Goal: Transaction & Acquisition: Purchase product/service

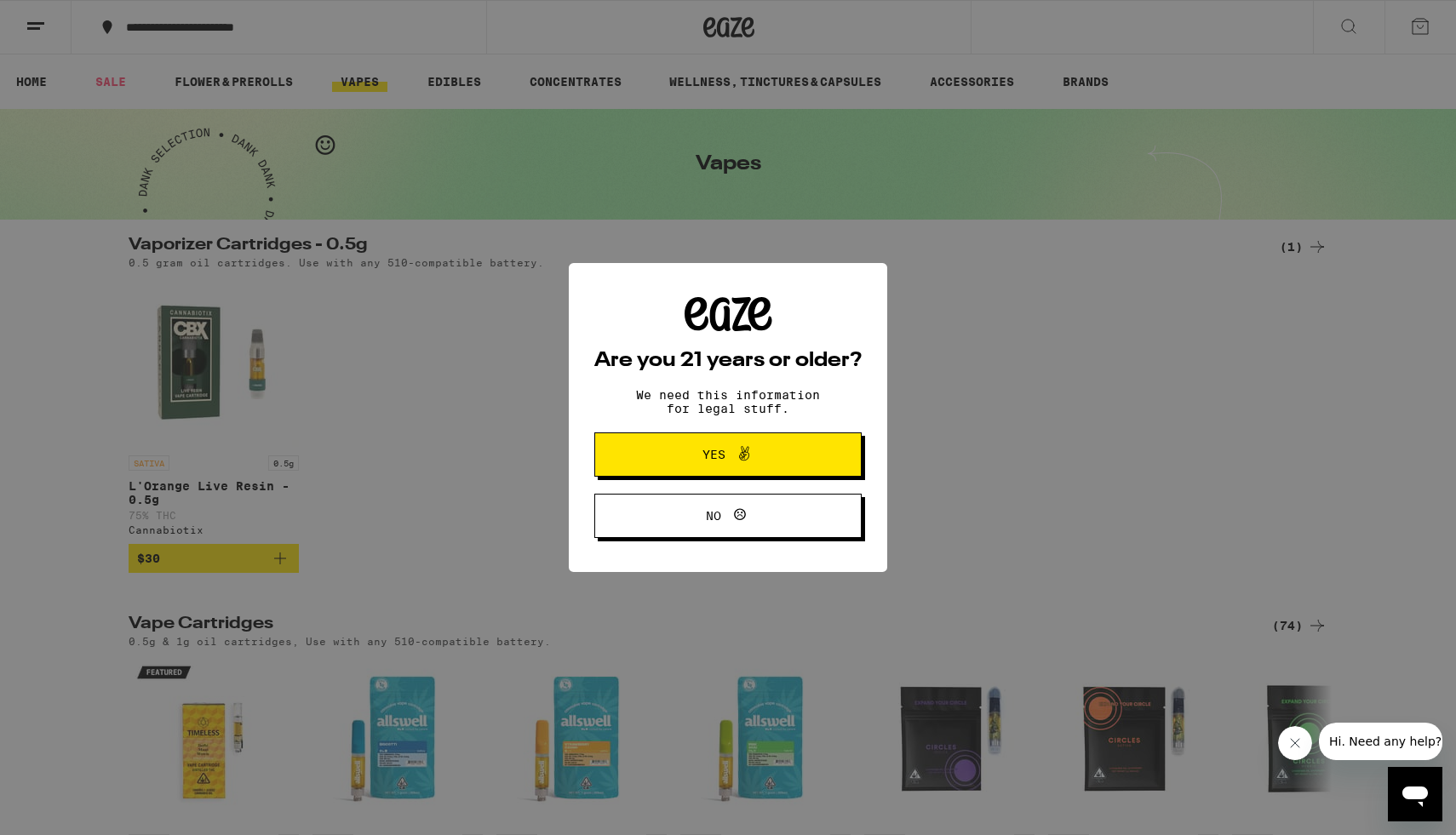
click at [791, 462] on span "Yes" at bounding box center [728, 455] width 130 height 22
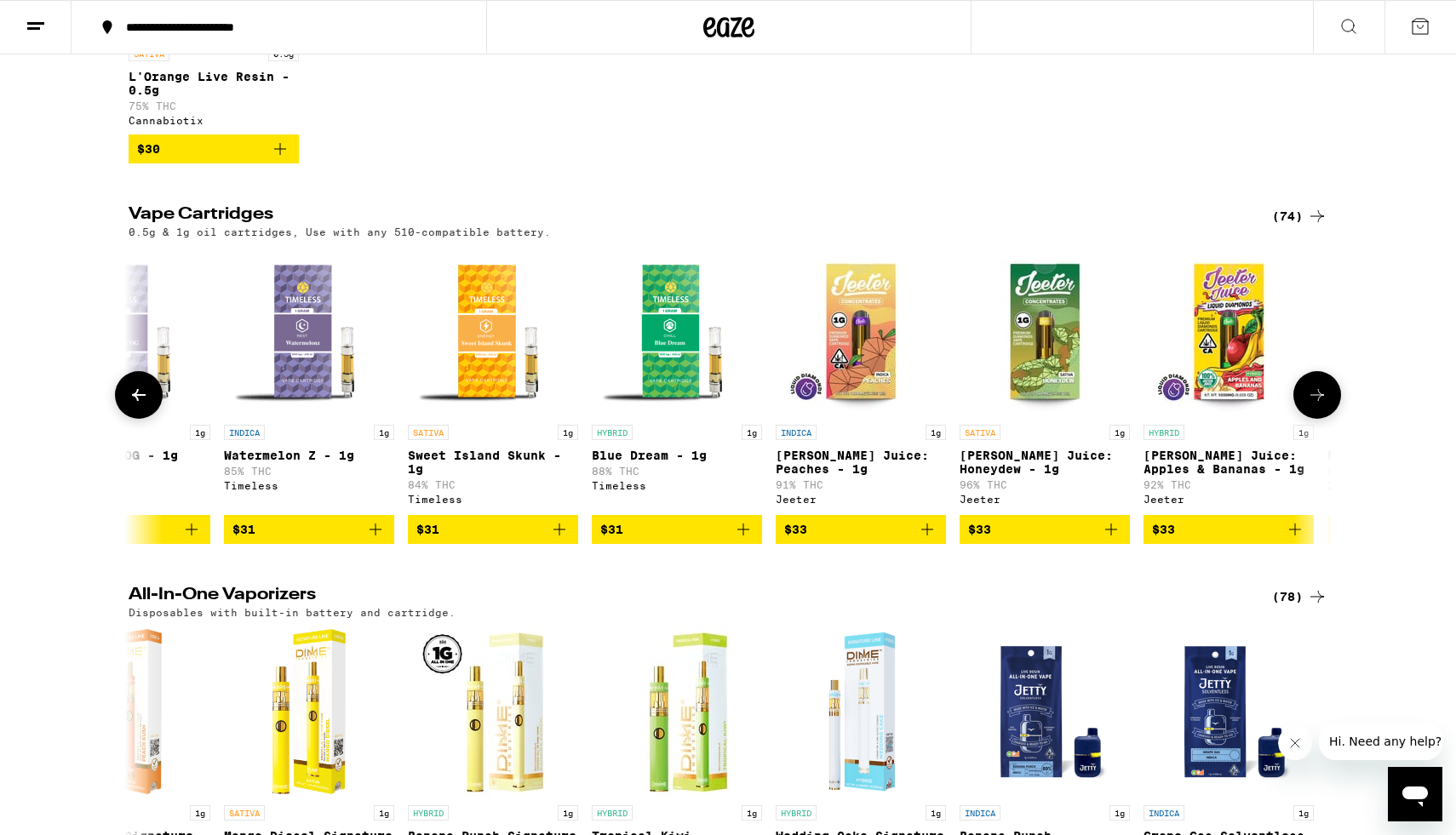
scroll to position [0, 7082]
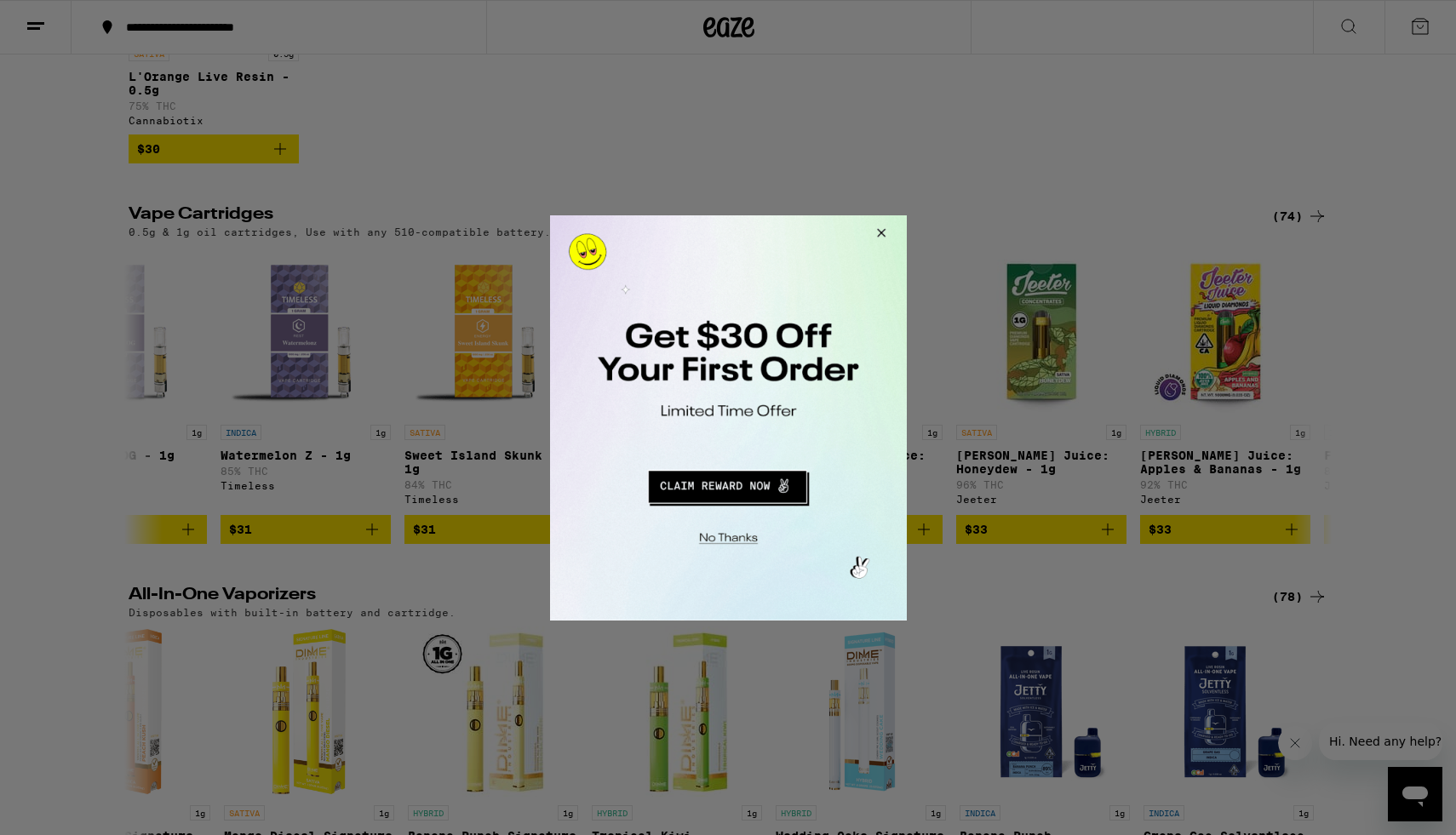
click at [768, 482] on button "Redirect to URL" at bounding box center [726, 484] width 296 height 41
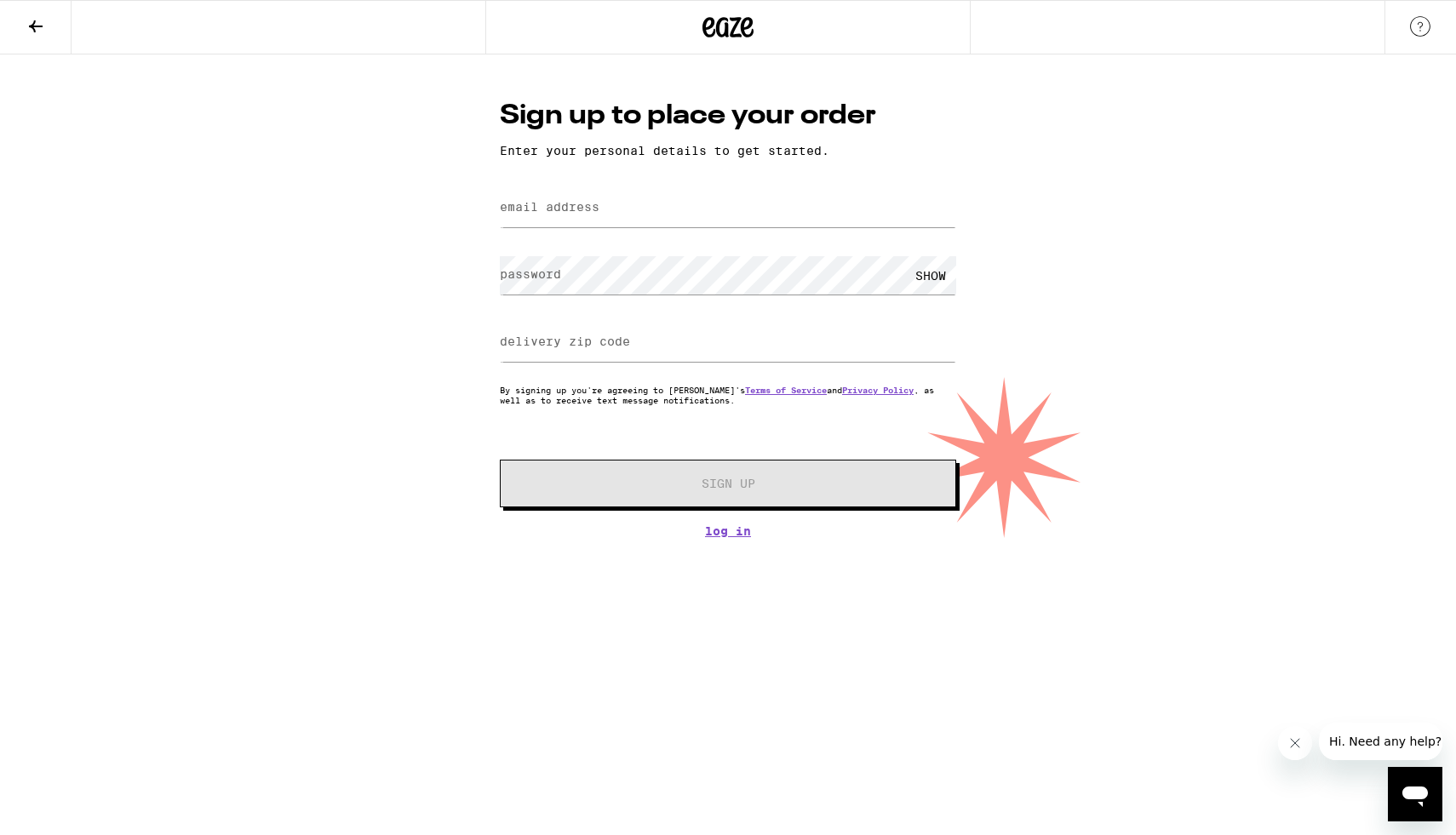
click at [49, 31] on button at bounding box center [36, 27] width 72 height 53
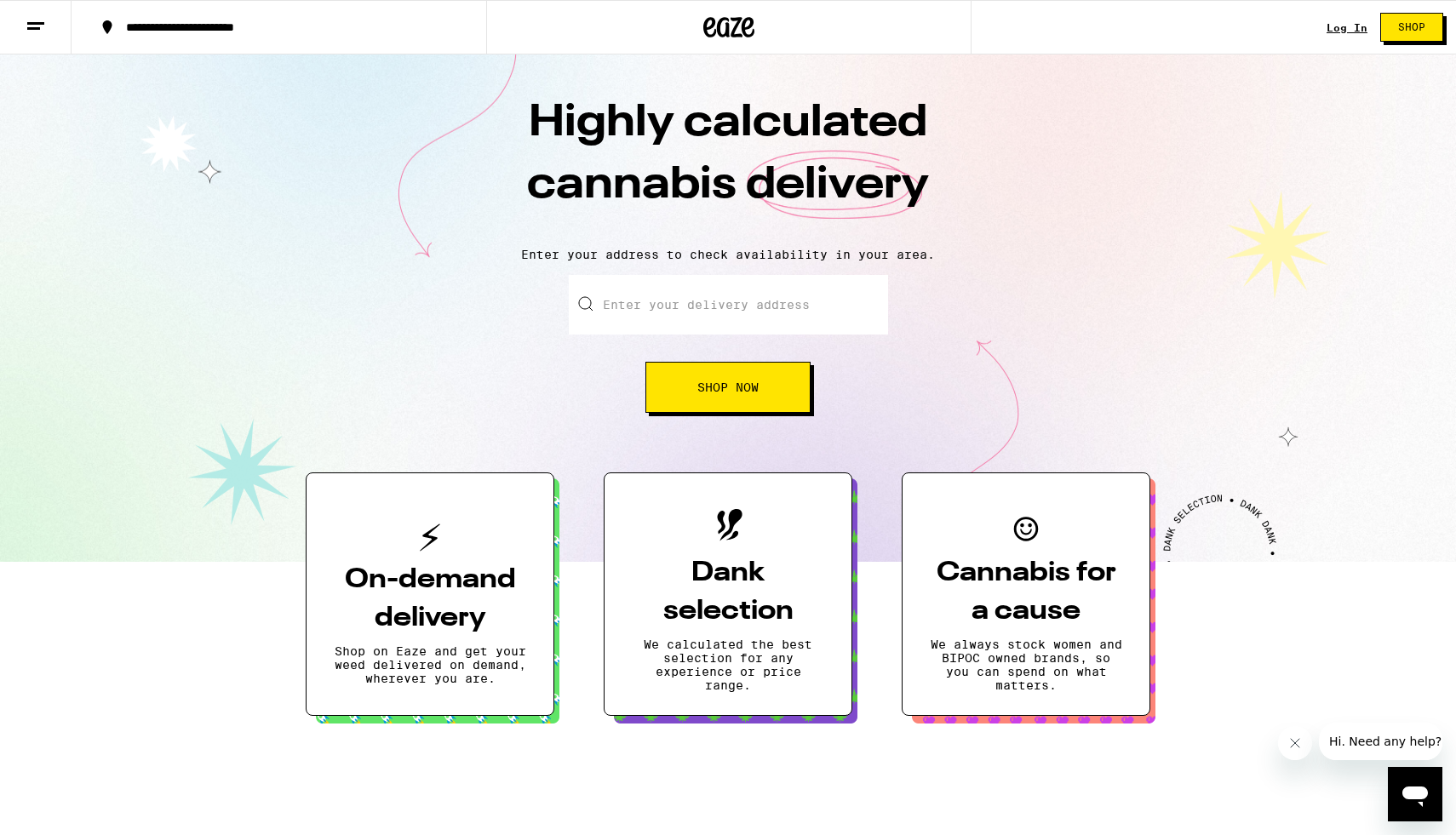
click at [19, 31] on button at bounding box center [36, 27] width 72 height 53
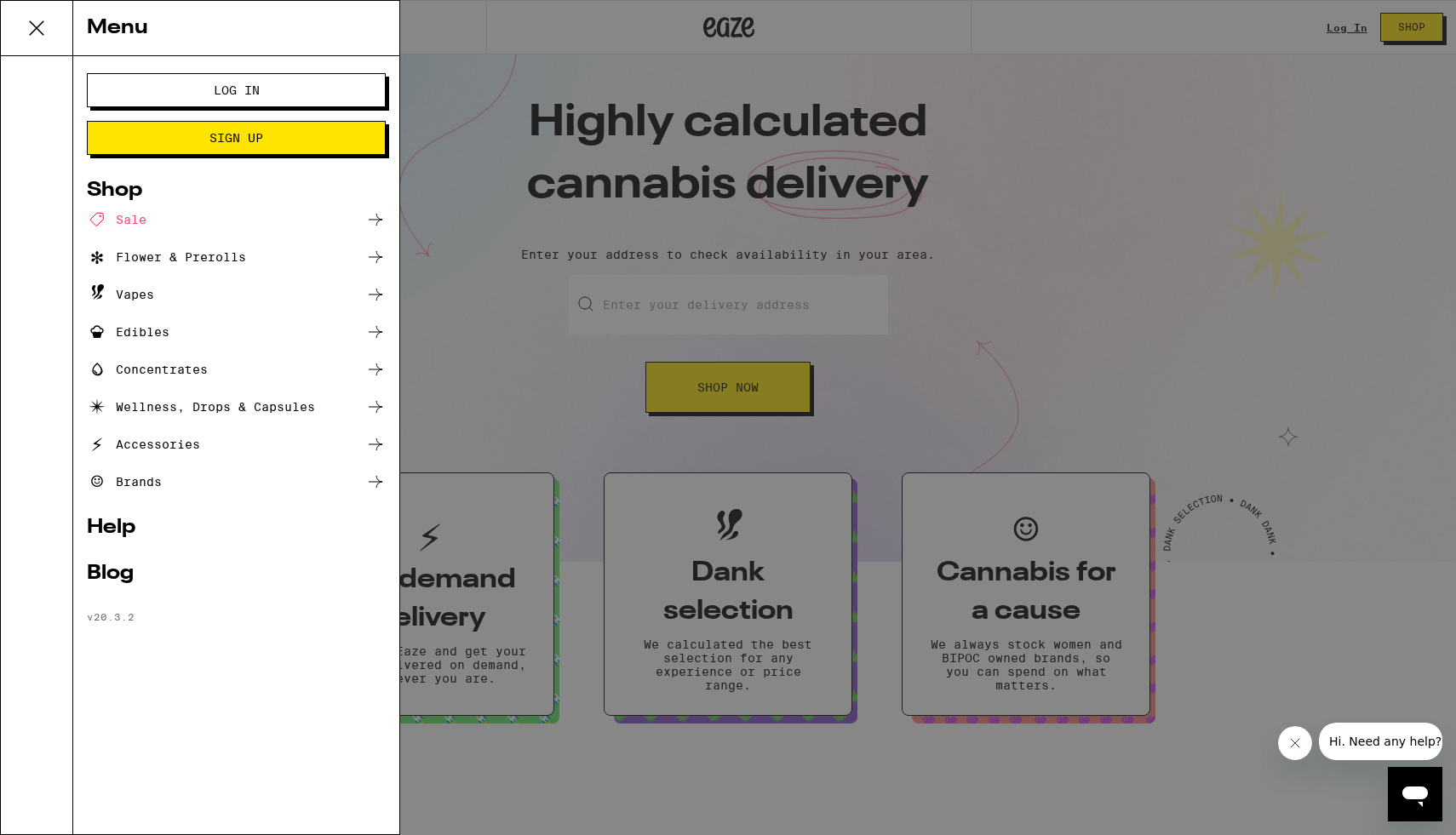
click at [209, 217] on div "Sale" at bounding box center [236, 219] width 299 height 21
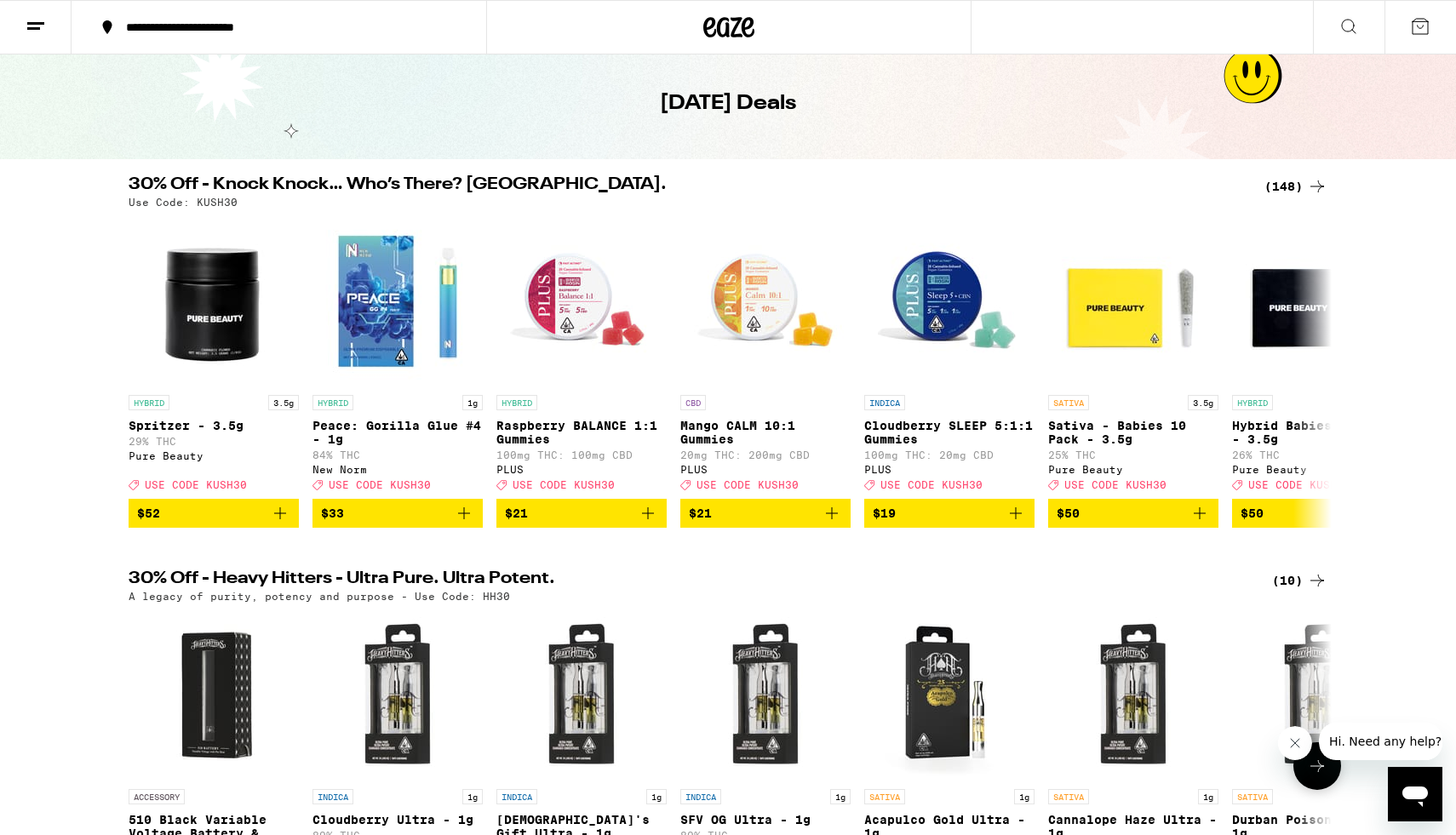
scroll to position [52, 0]
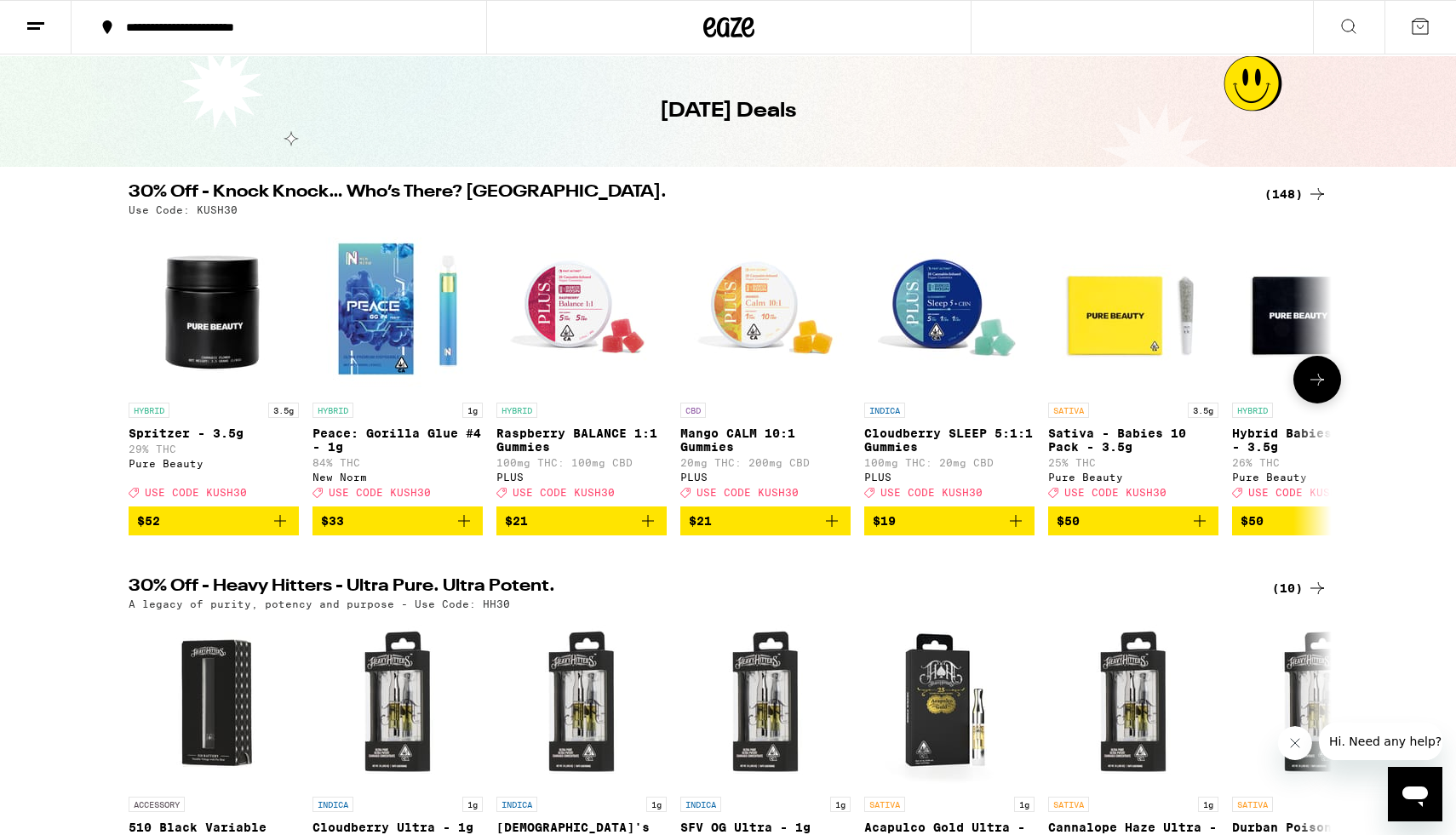
click at [1318, 383] on icon at bounding box center [1318, 379] width 21 height 21
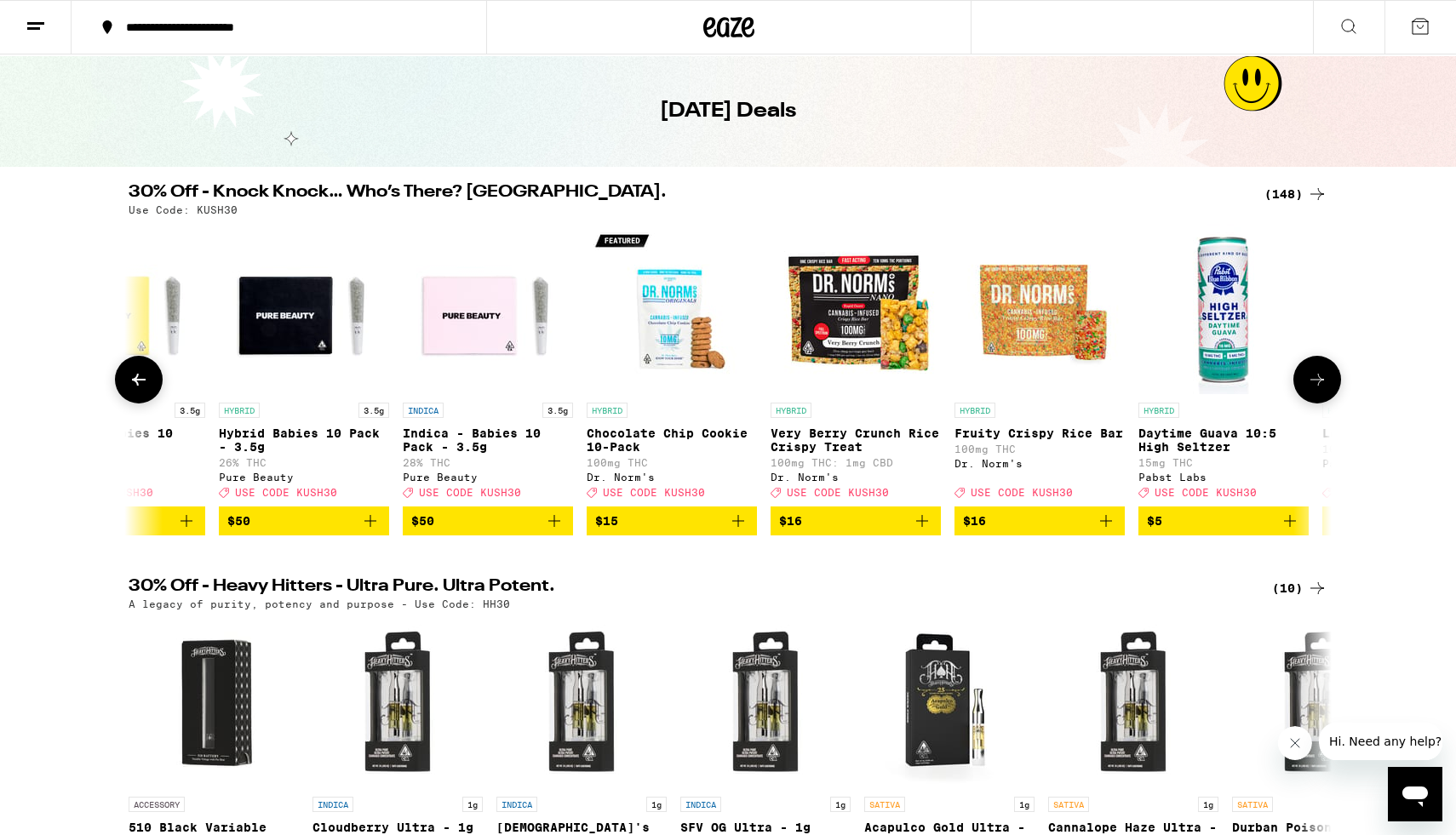
click at [1318, 383] on icon at bounding box center [1318, 379] width 21 height 21
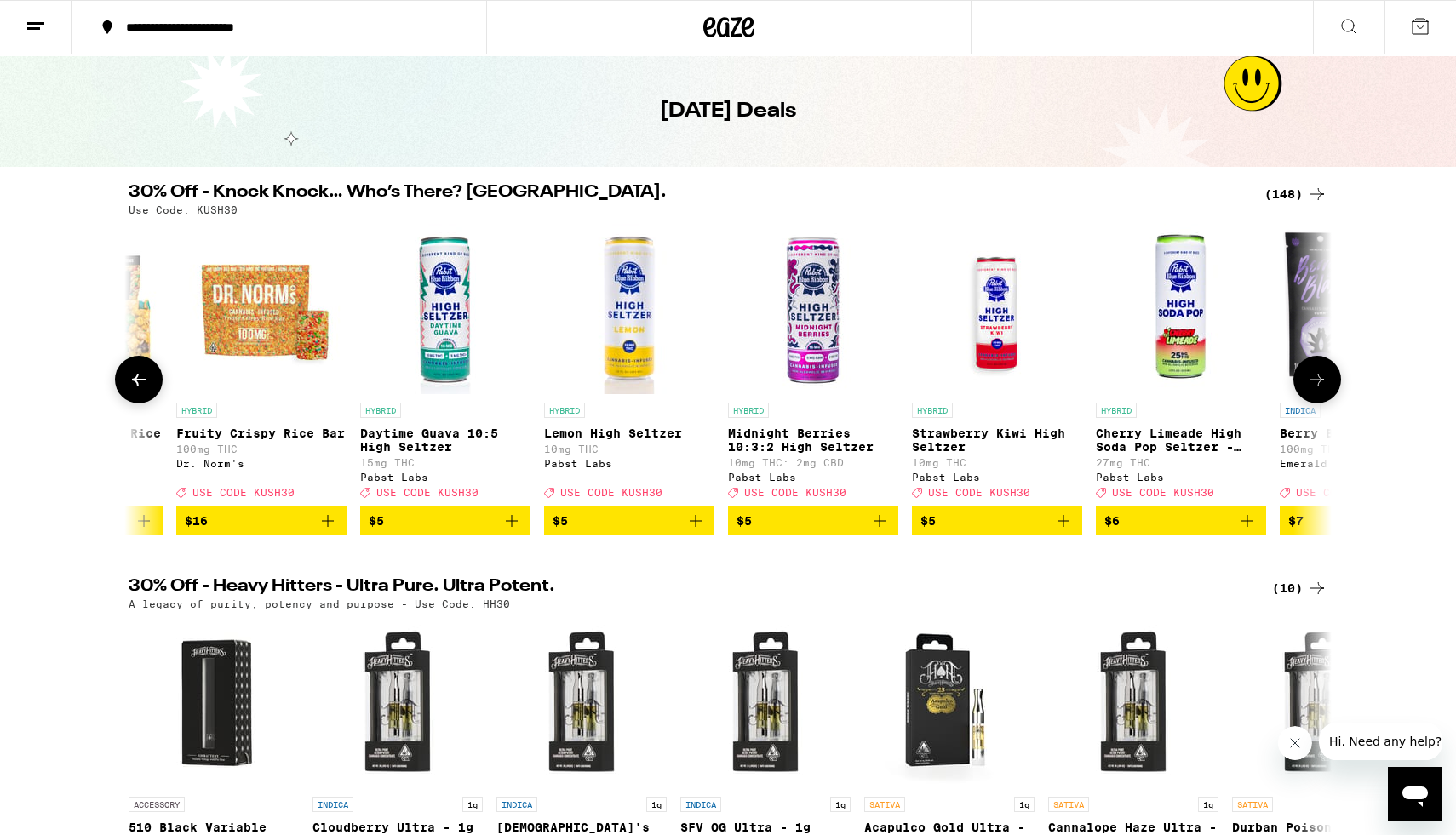
scroll to position [0, 2027]
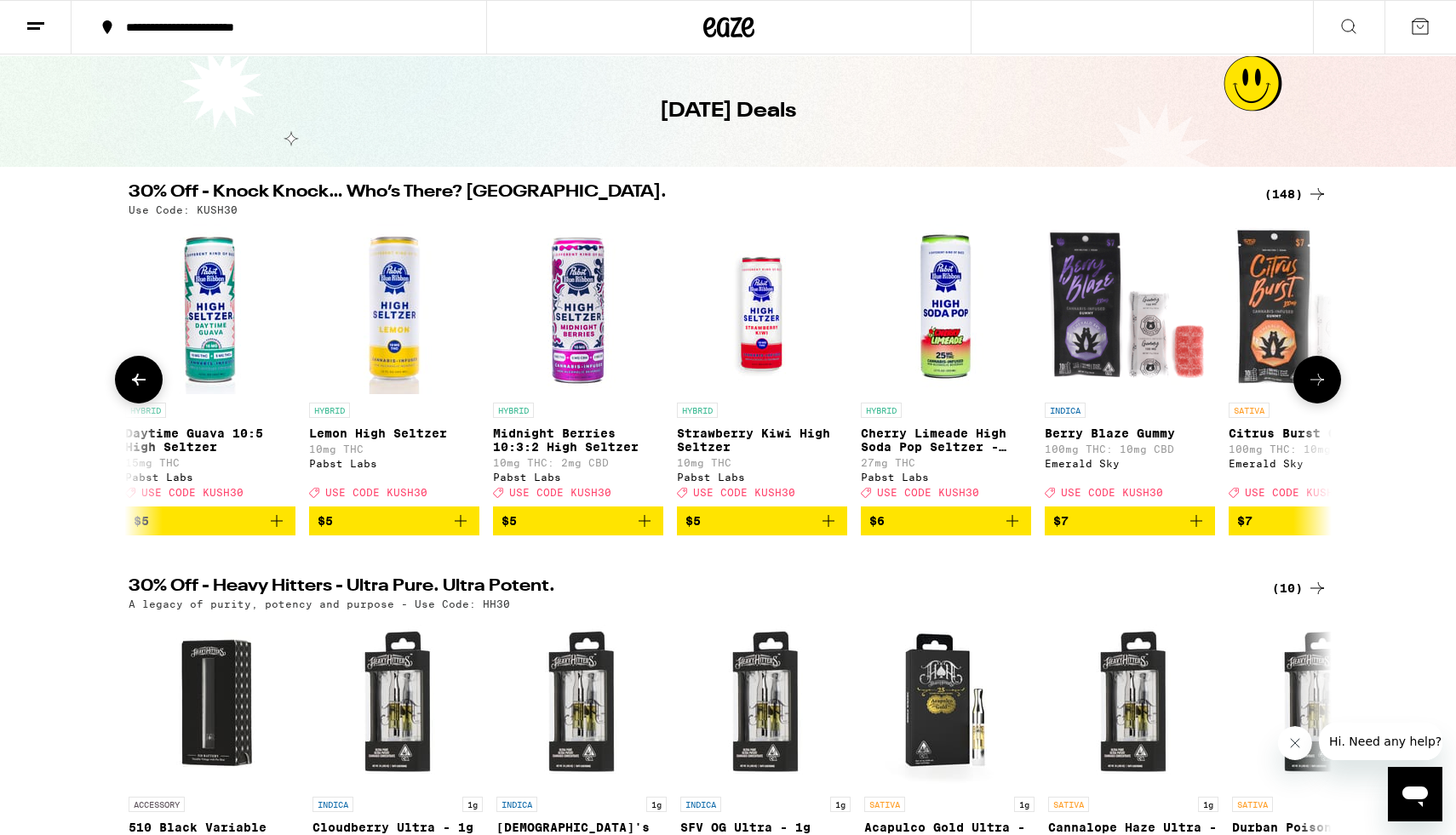
click at [1318, 383] on icon at bounding box center [1318, 379] width 21 height 21
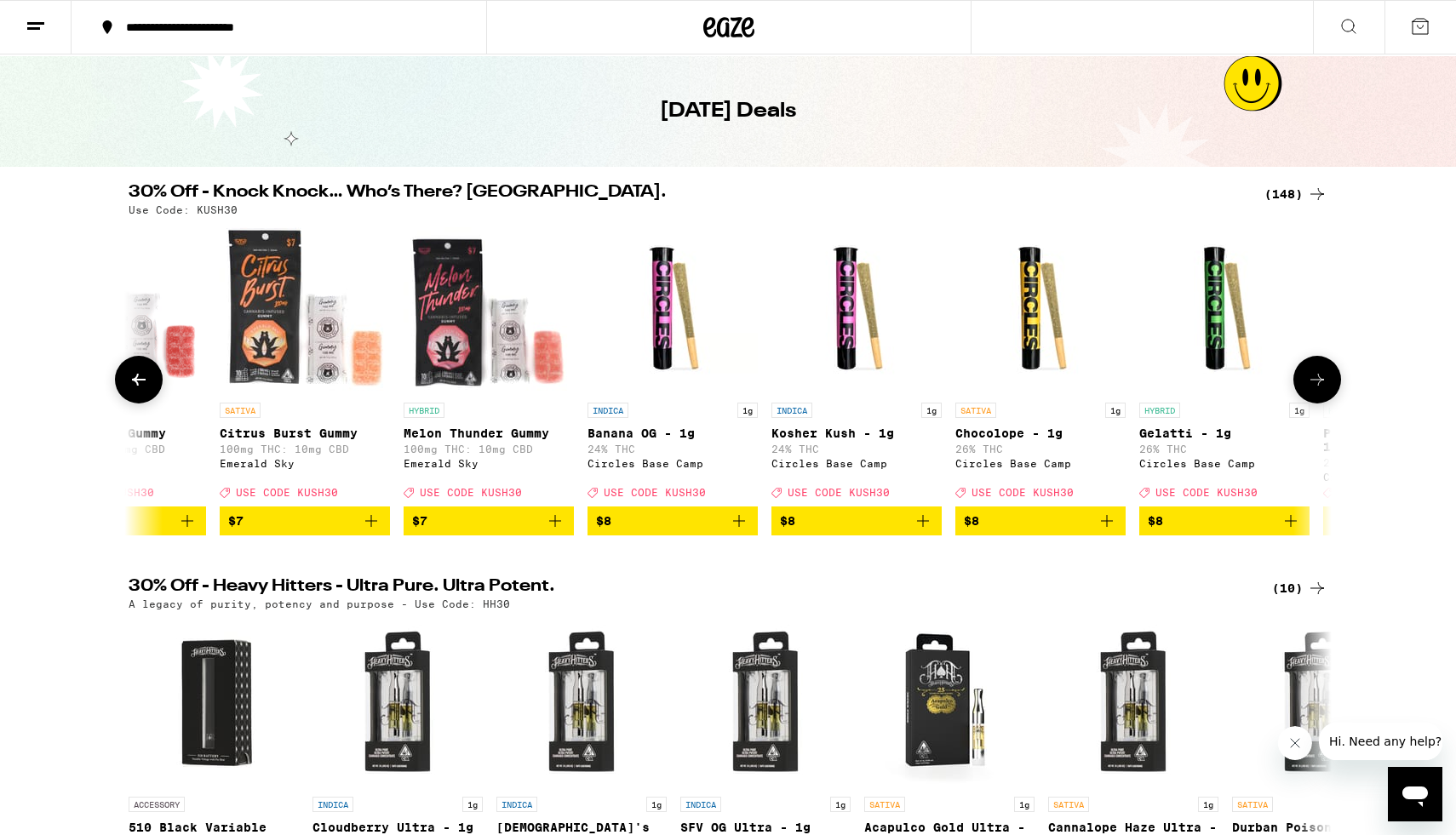
scroll to position [0, 3040]
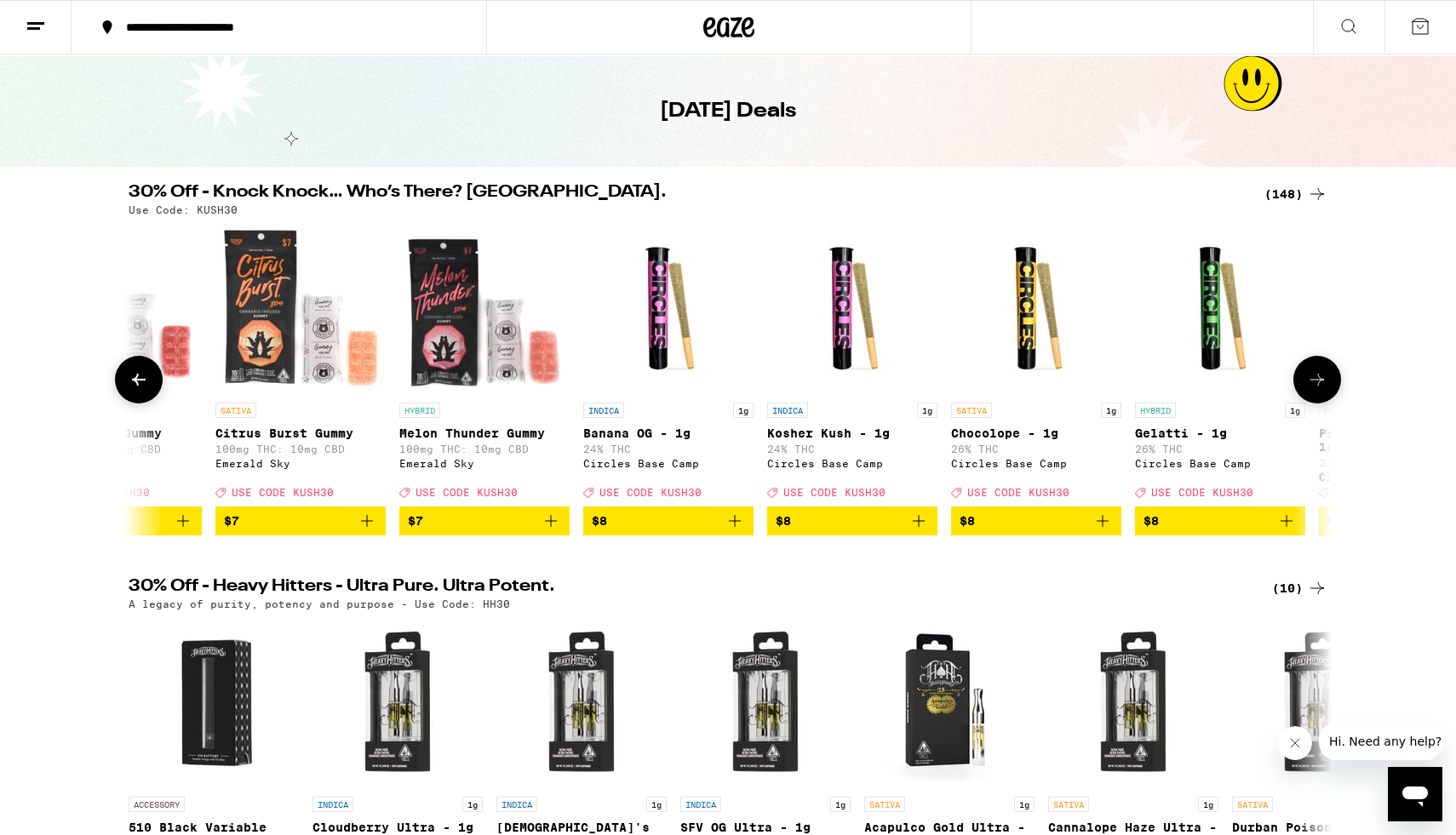
click at [1318, 383] on icon at bounding box center [1318, 379] width 21 height 21
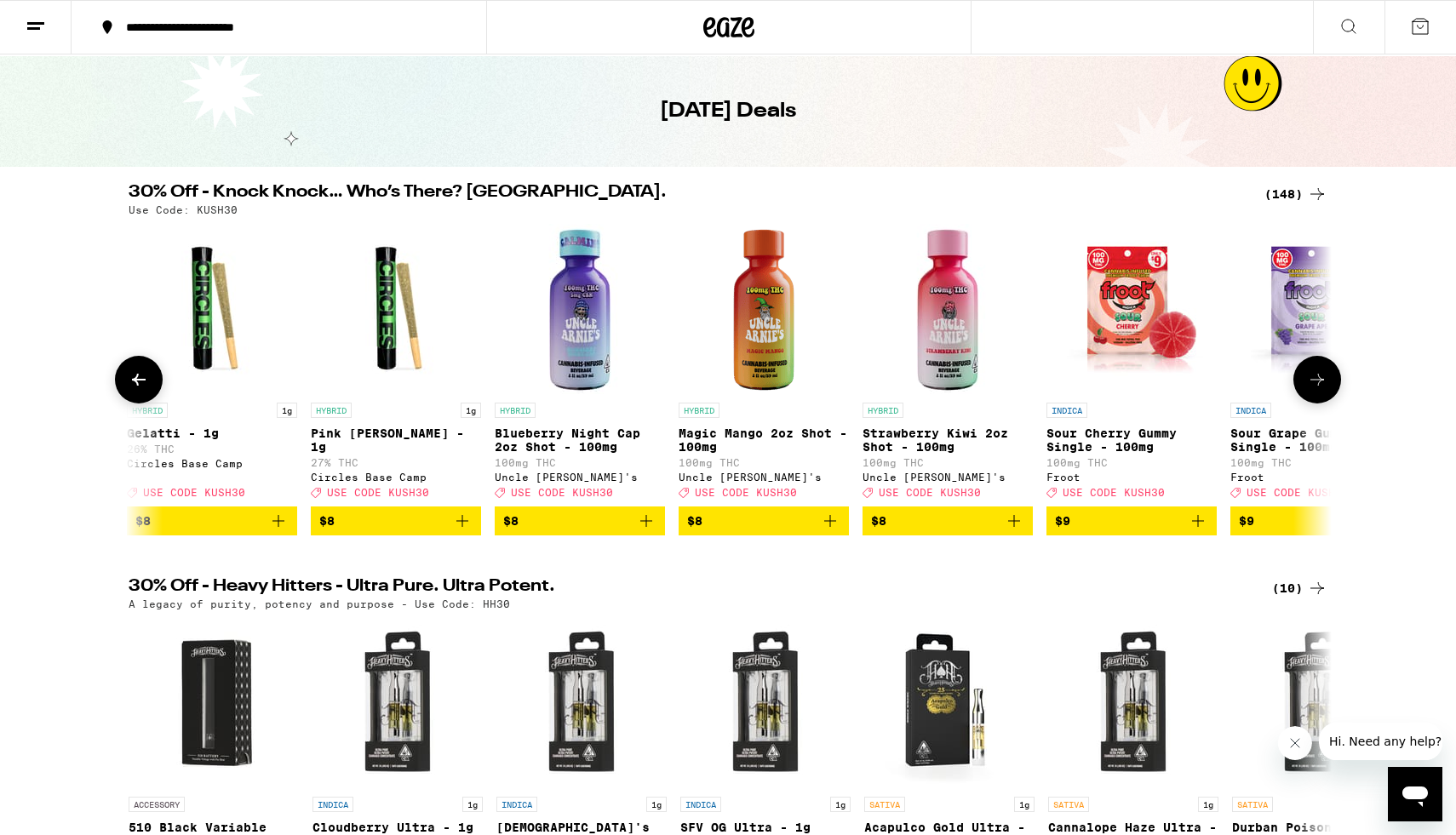
scroll to position [0, 4054]
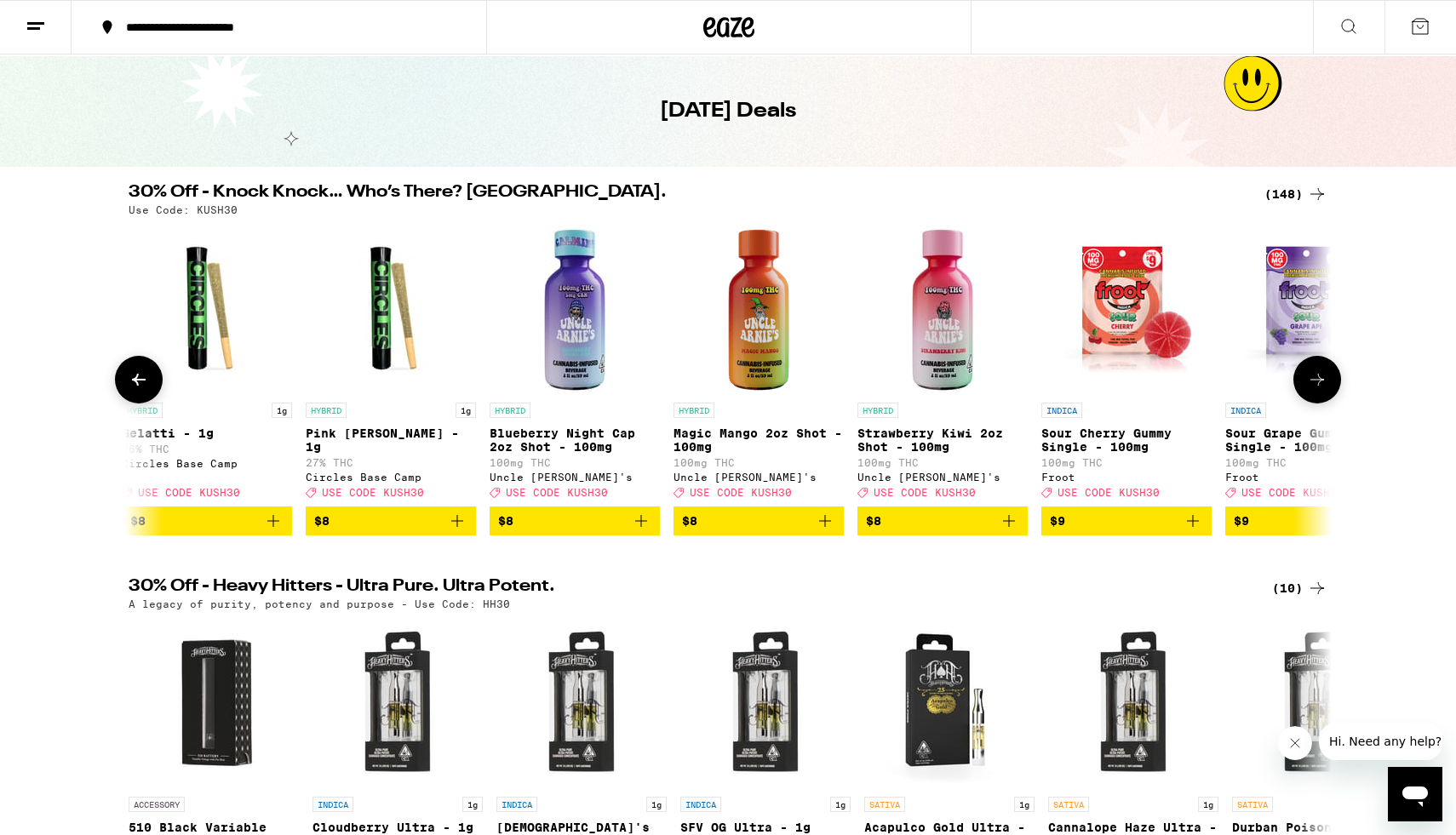
click at [1318, 389] on icon at bounding box center [1318, 379] width 21 height 21
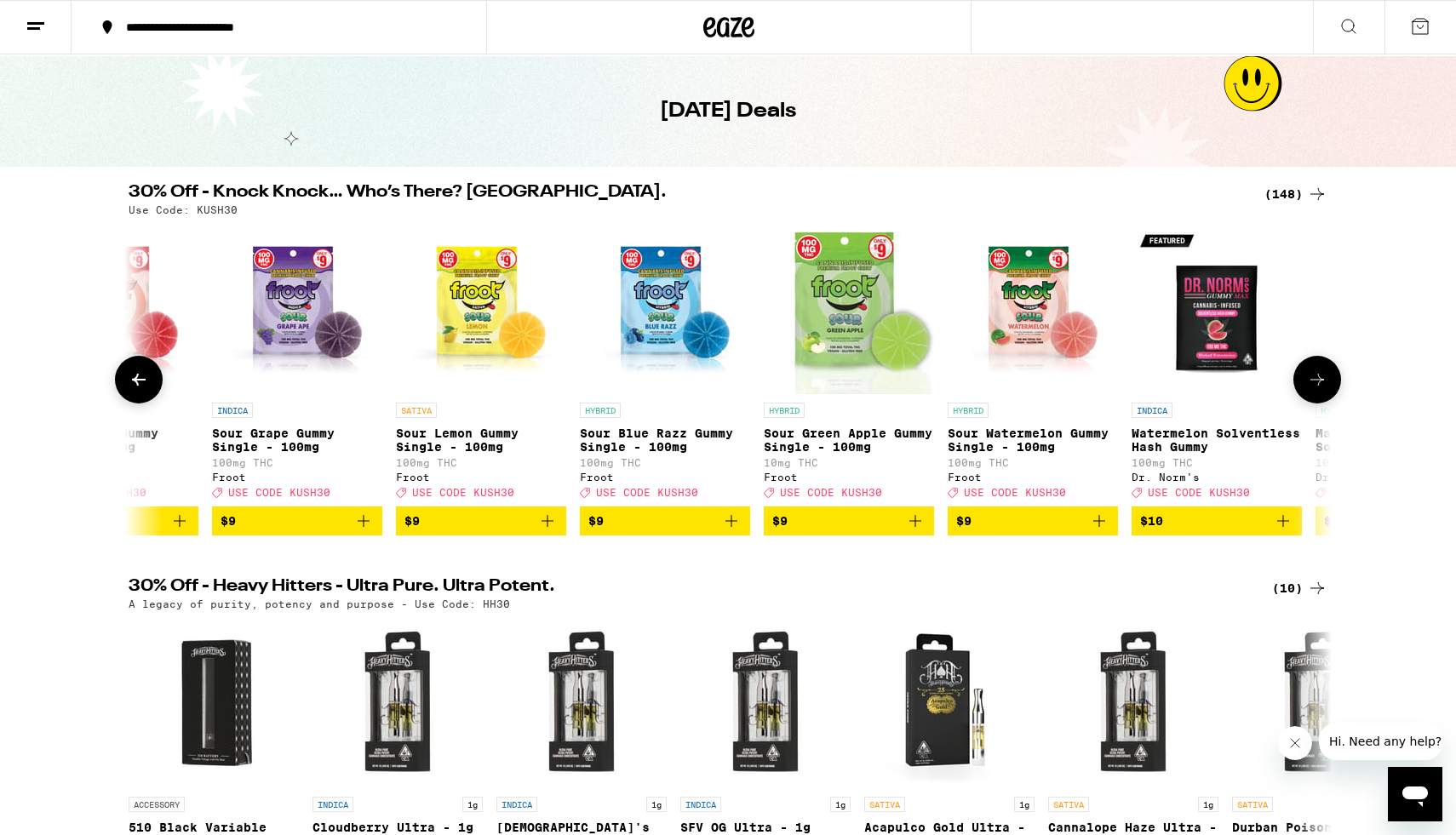
click at [1318, 389] on icon at bounding box center [1318, 379] width 21 height 21
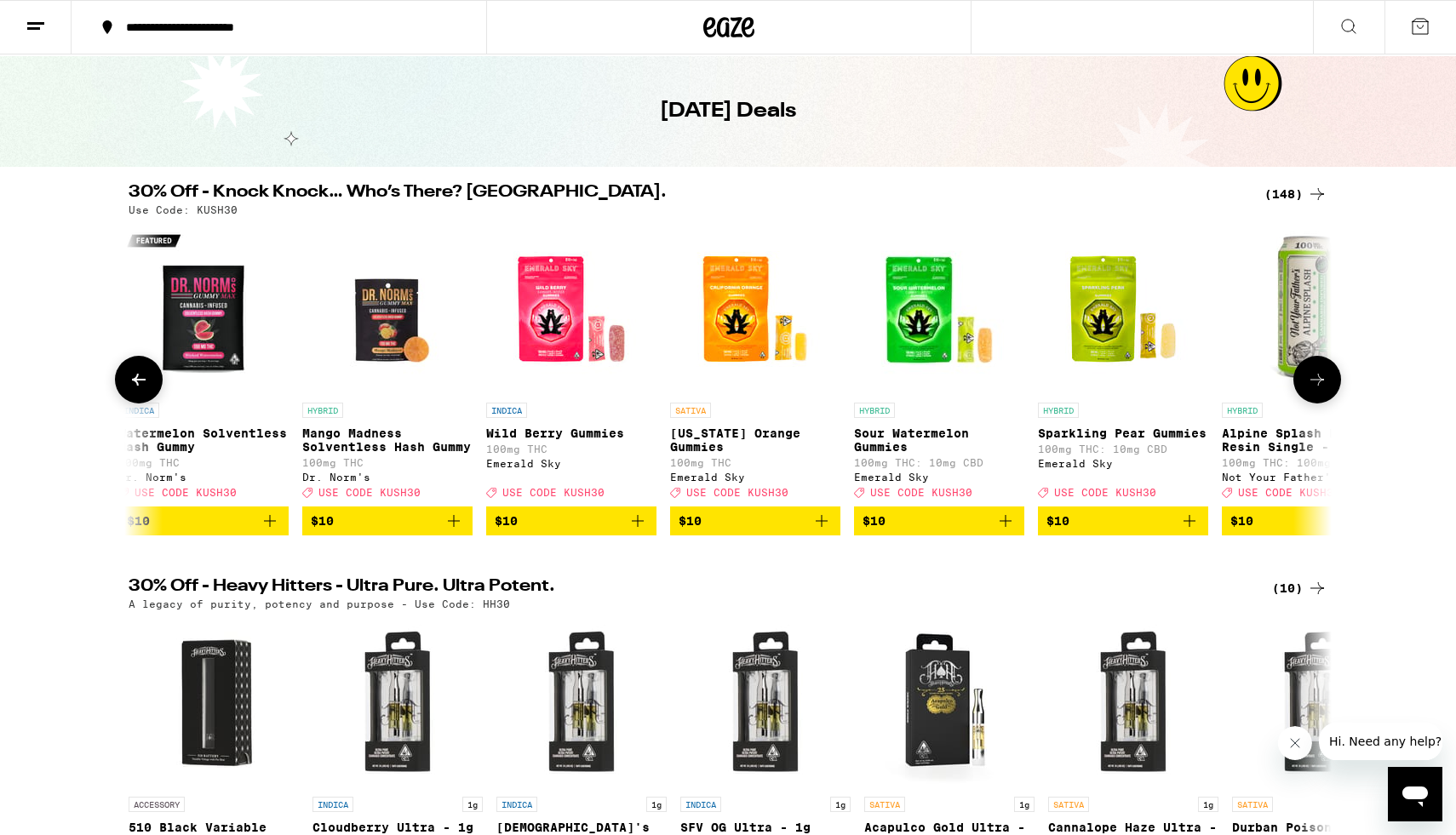
click at [1318, 389] on icon at bounding box center [1318, 379] width 21 height 21
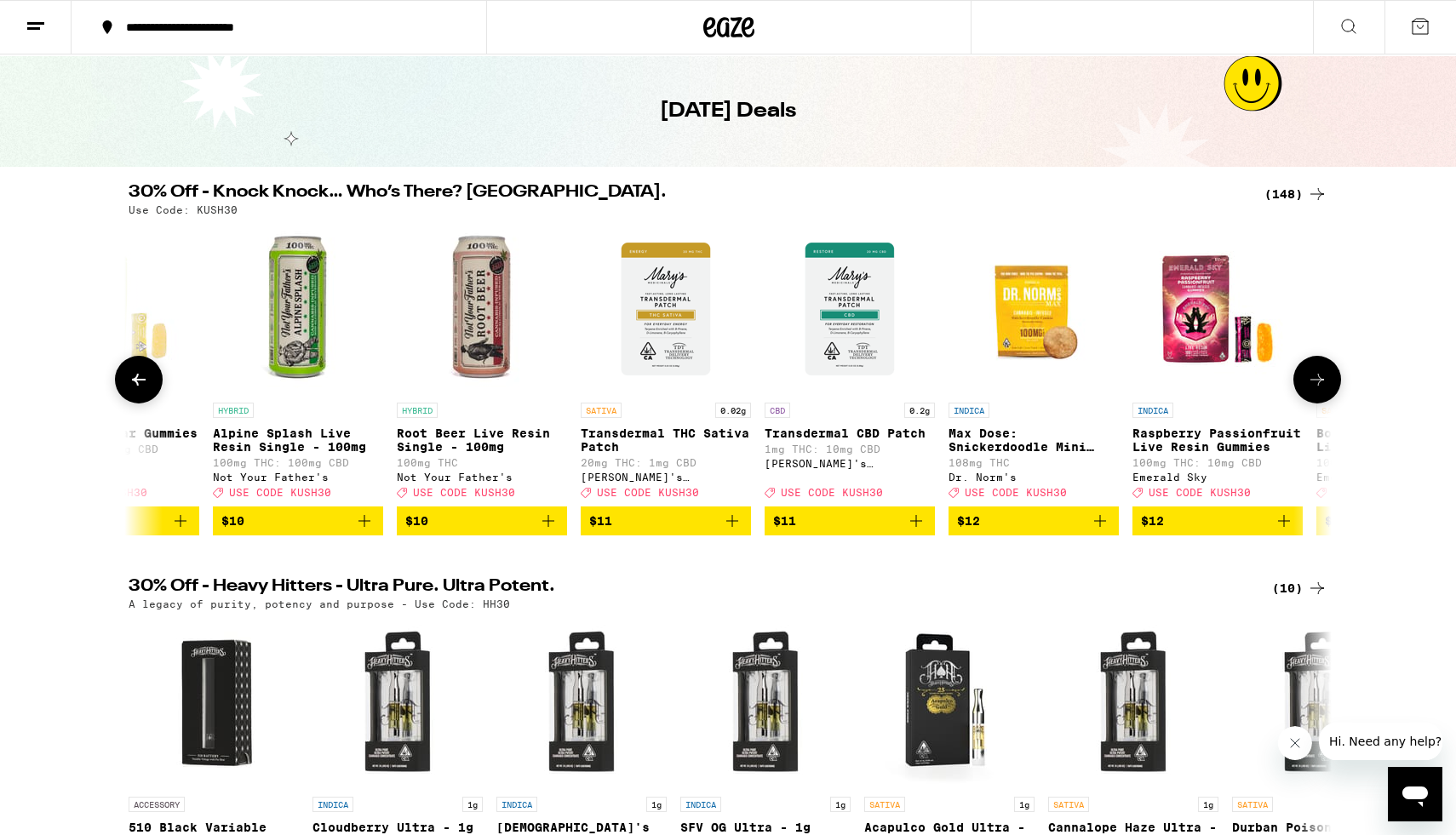
scroll to position [0, 7094]
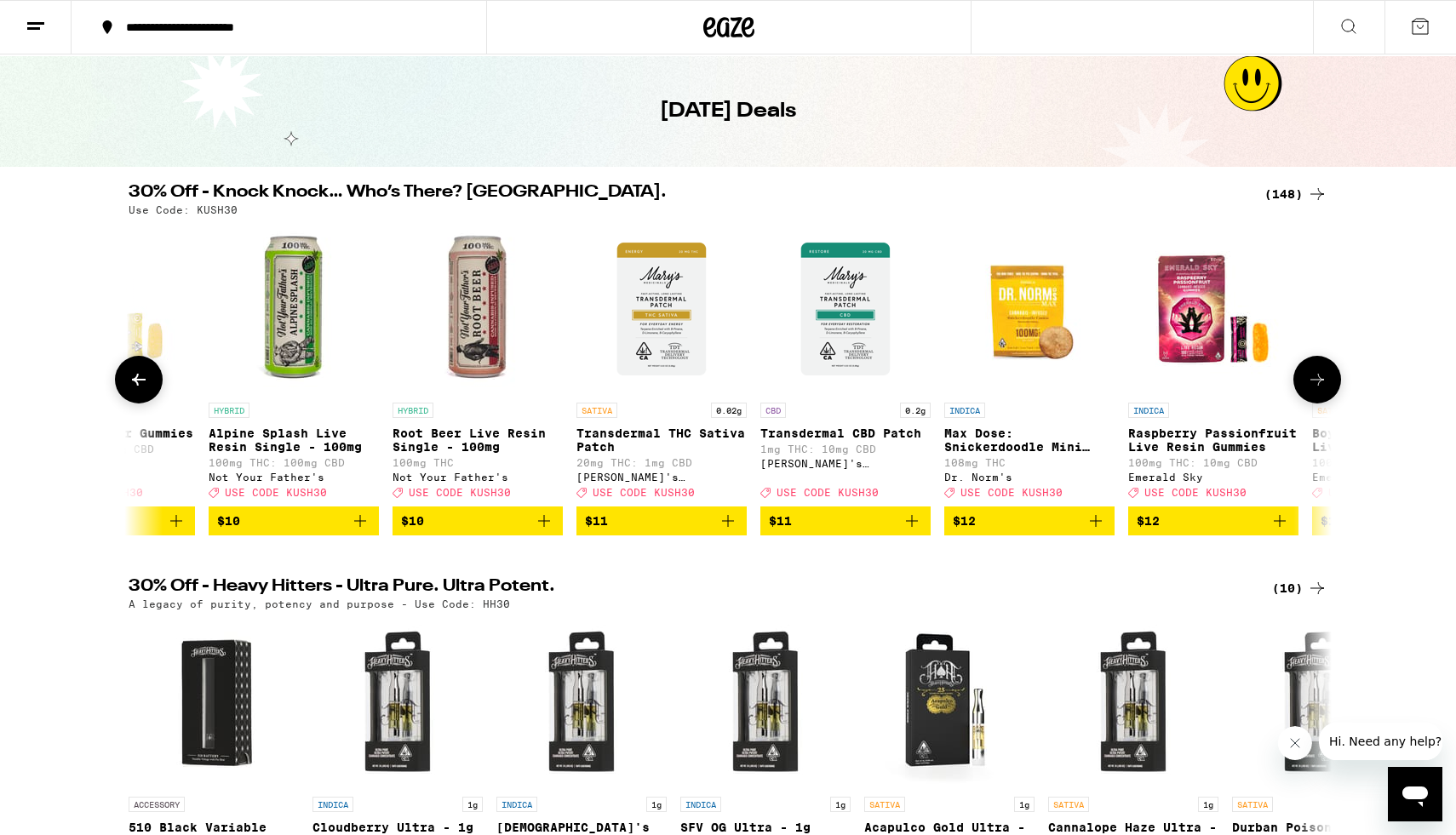
click at [1318, 389] on icon at bounding box center [1318, 379] width 21 height 21
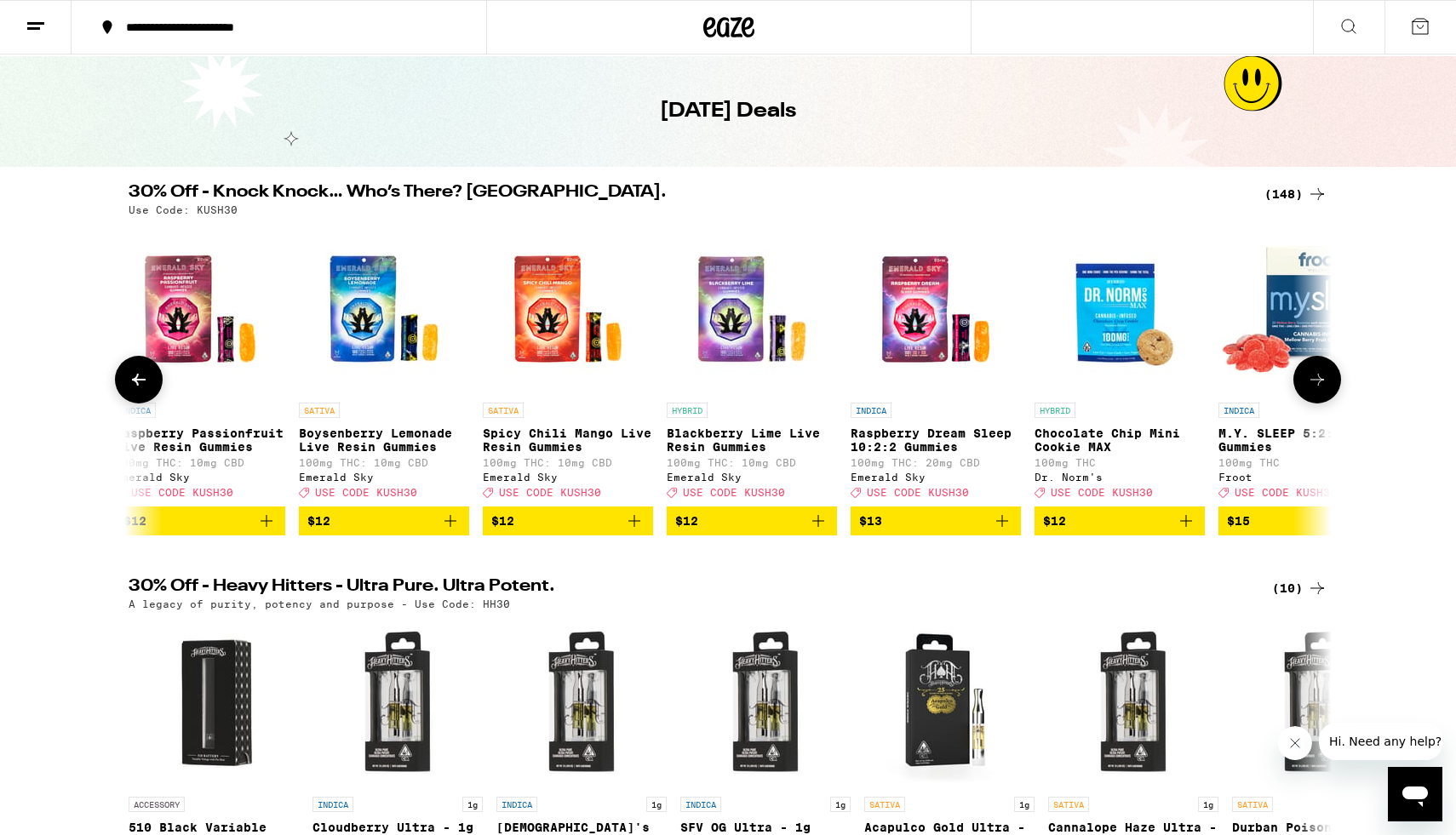
click at [1318, 389] on icon at bounding box center [1318, 379] width 21 height 21
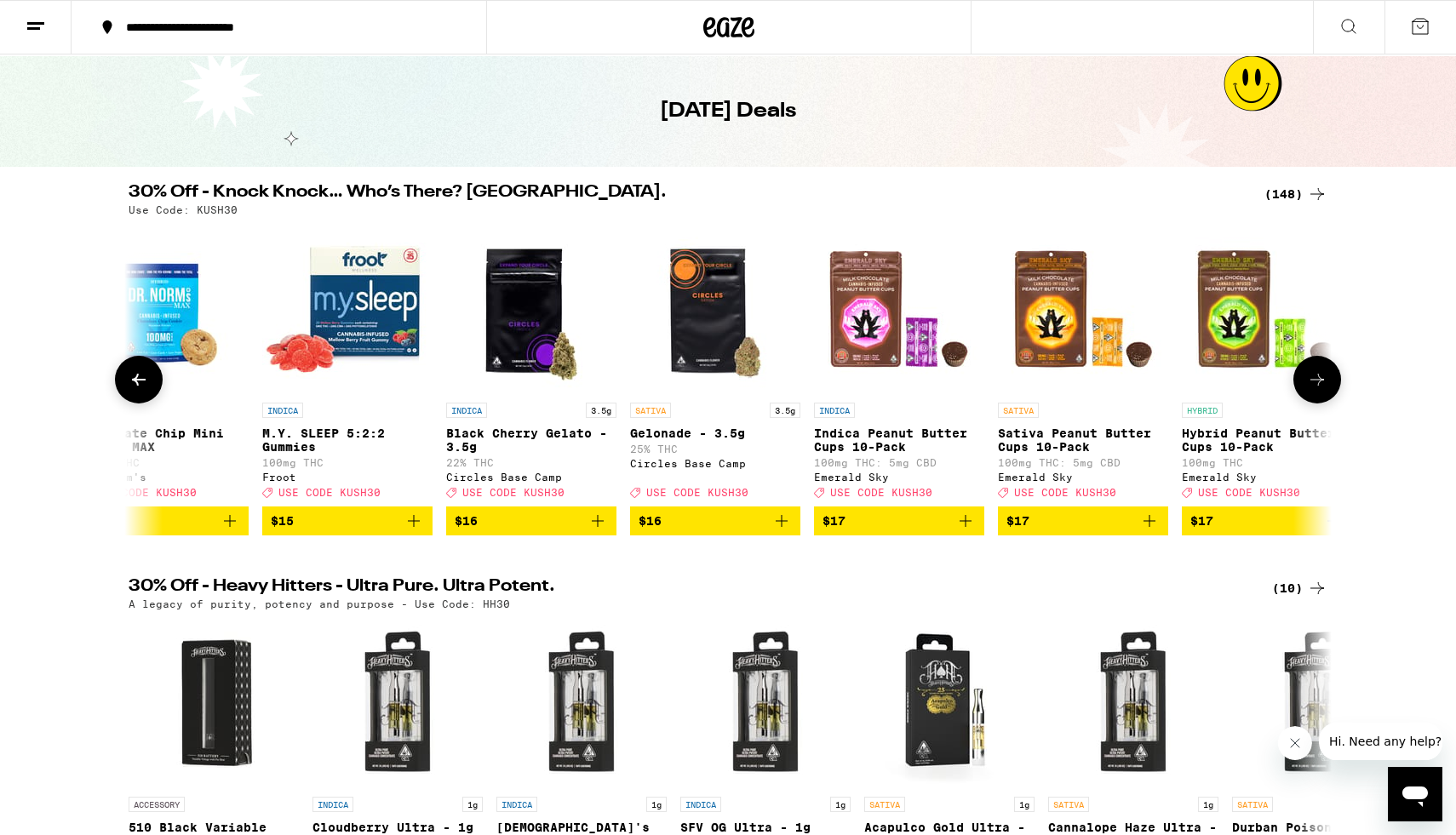
scroll to position [0, 9120]
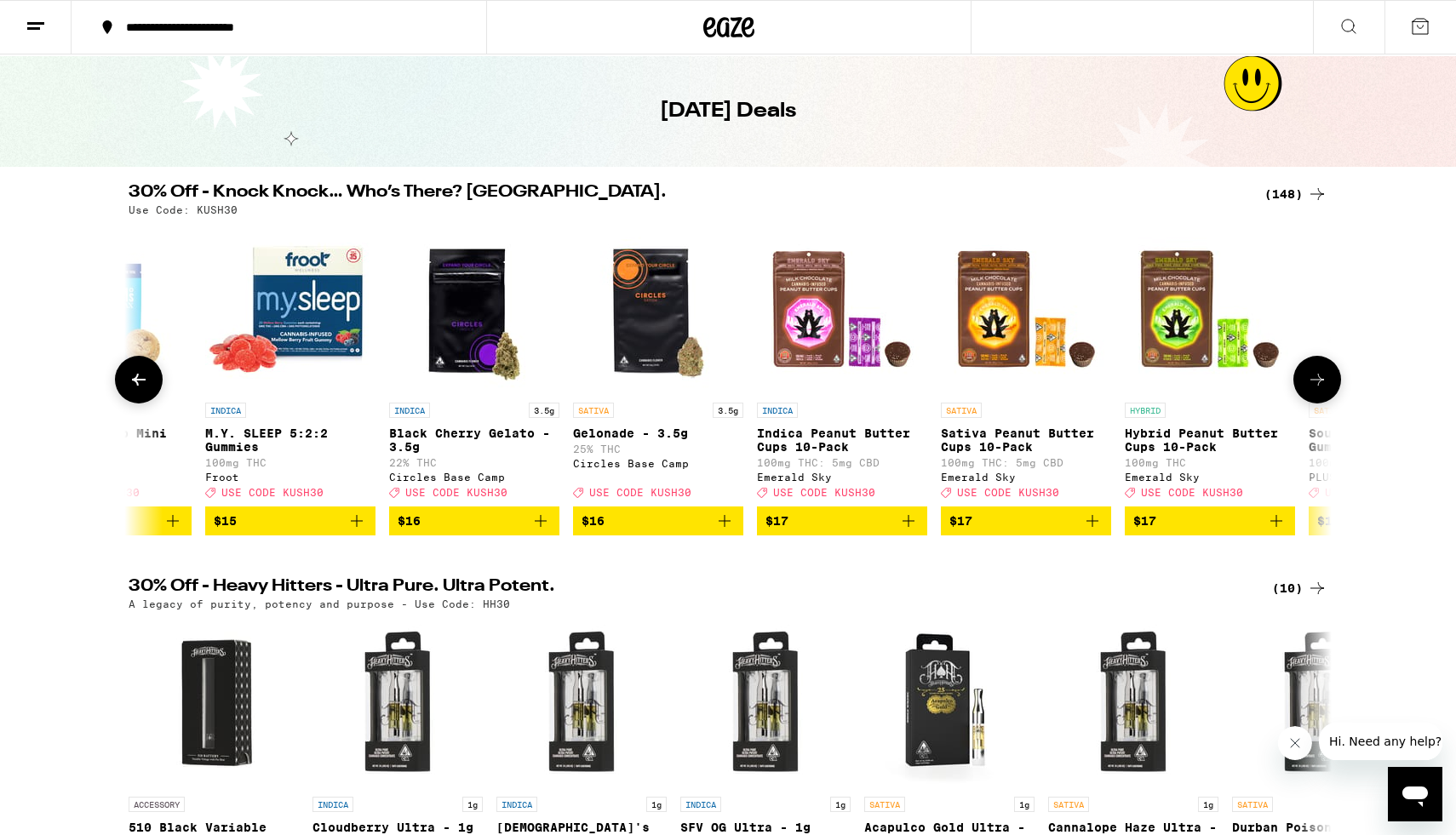
click at [1318, 389] on icon at bounding box center [1318, 379] width 21 height 21
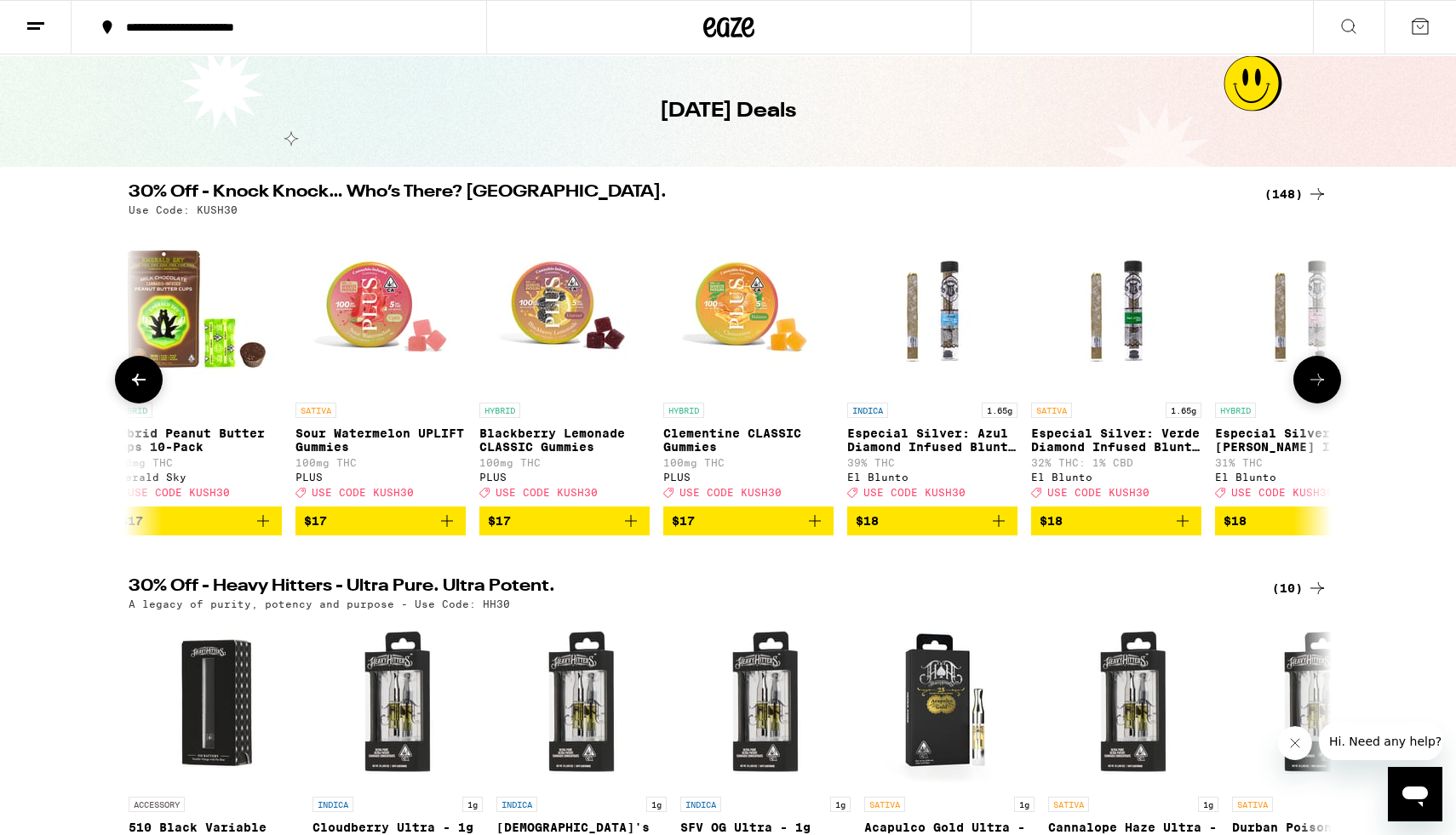
click at [1318, 389] on icon at bounding box center [1318, 379] width 21 height 21
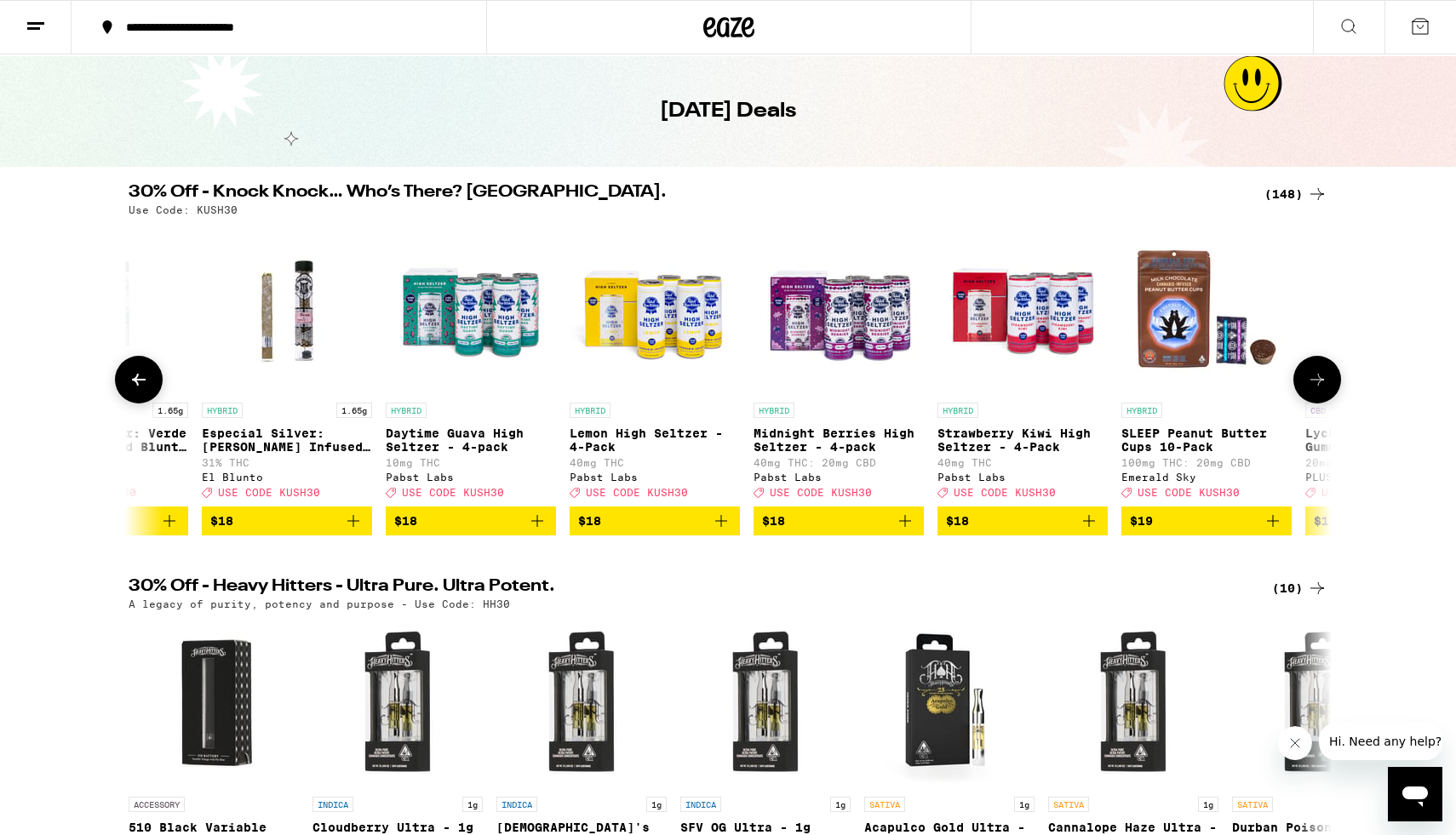
click at [1318, 389] on icon at bounding box center [1318, 379] width 21 height 21
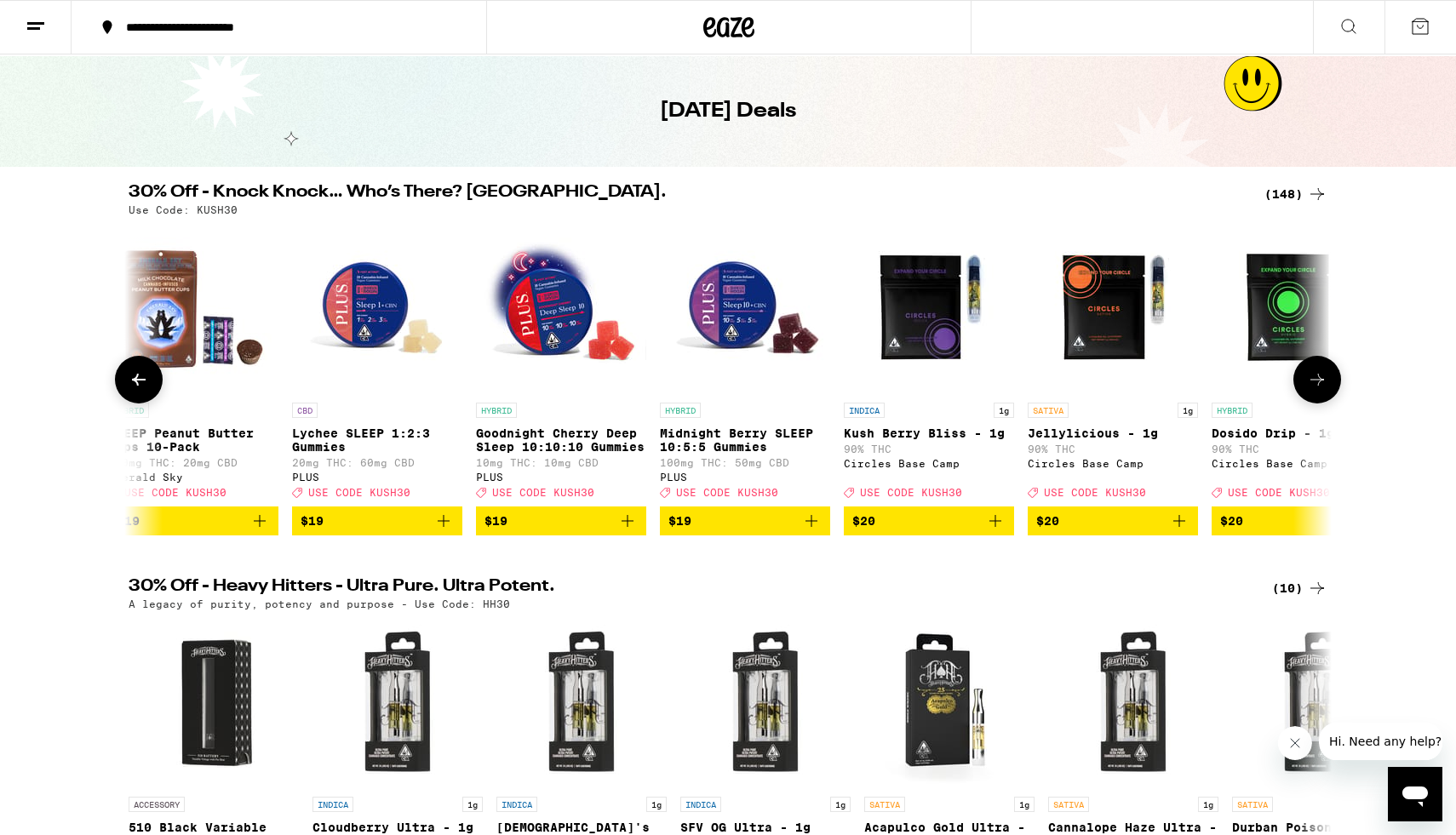
click at [1318, 389] on icon at bounding box center [1318, 379] width 21 height 21
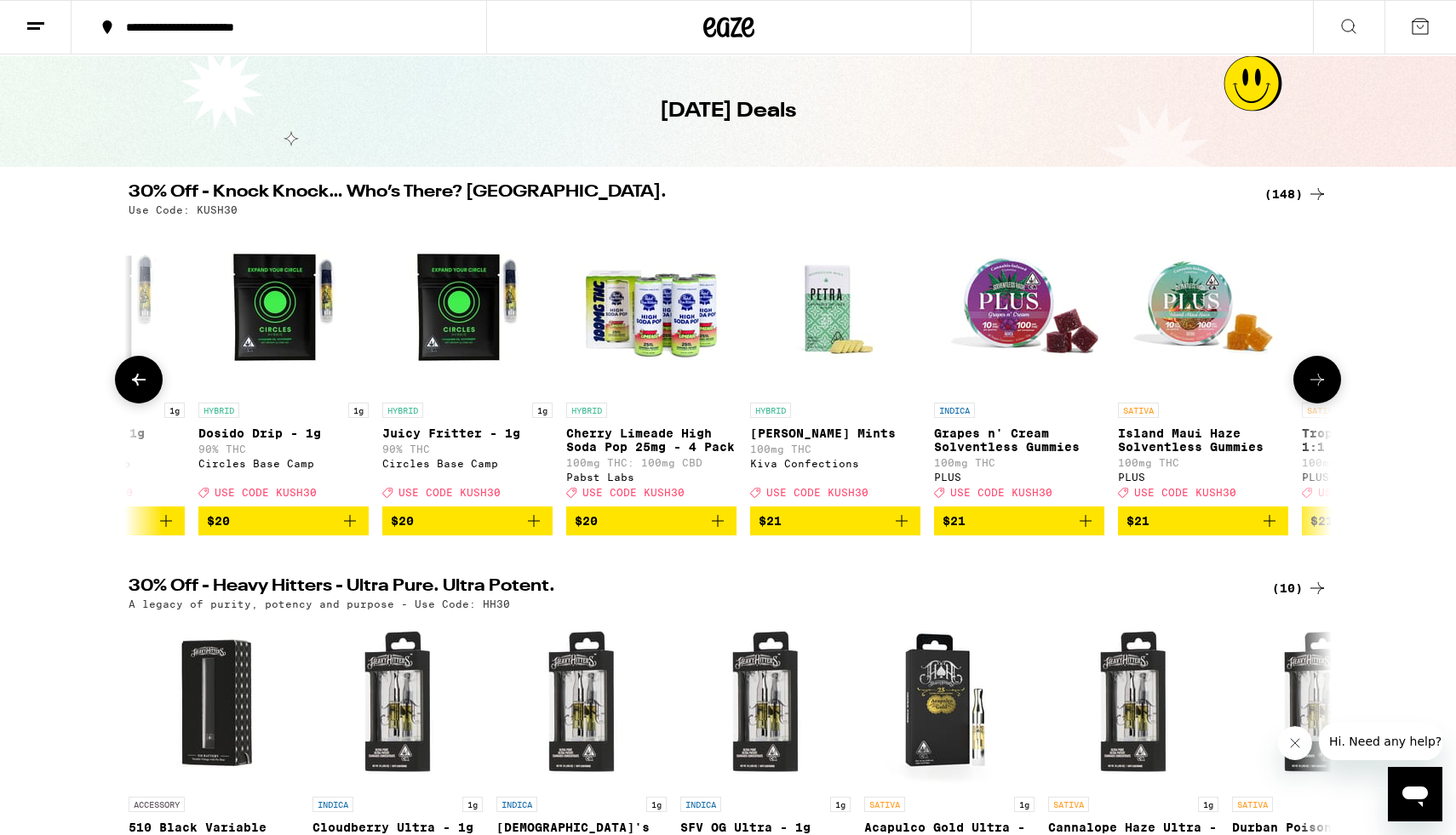
click at [1318, 389] on icon at bounding box center [1318, 379] width 21 height 21
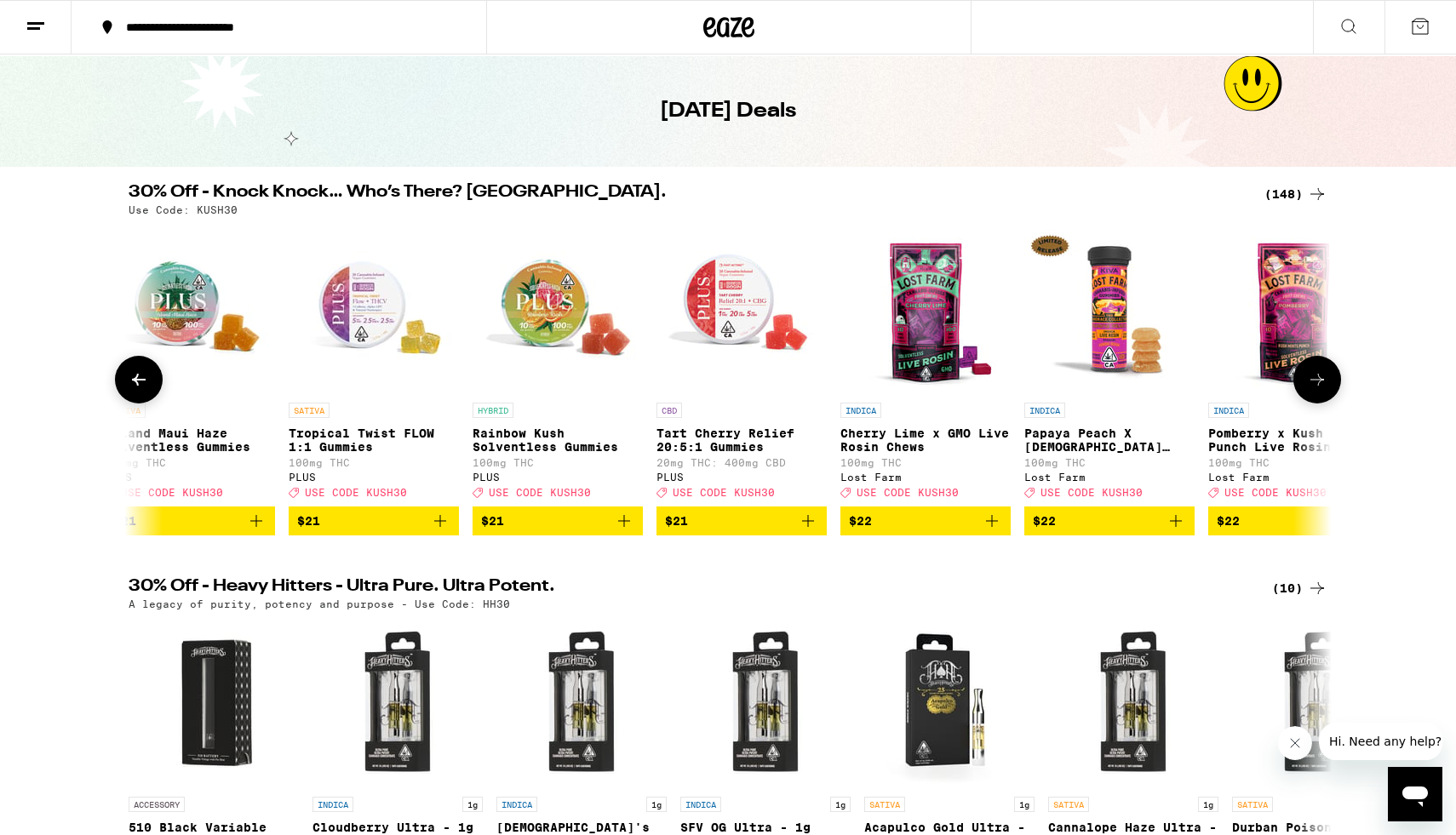
click at [1318, 389] on icon at bounding box center [1318, 379] width 21 height 21
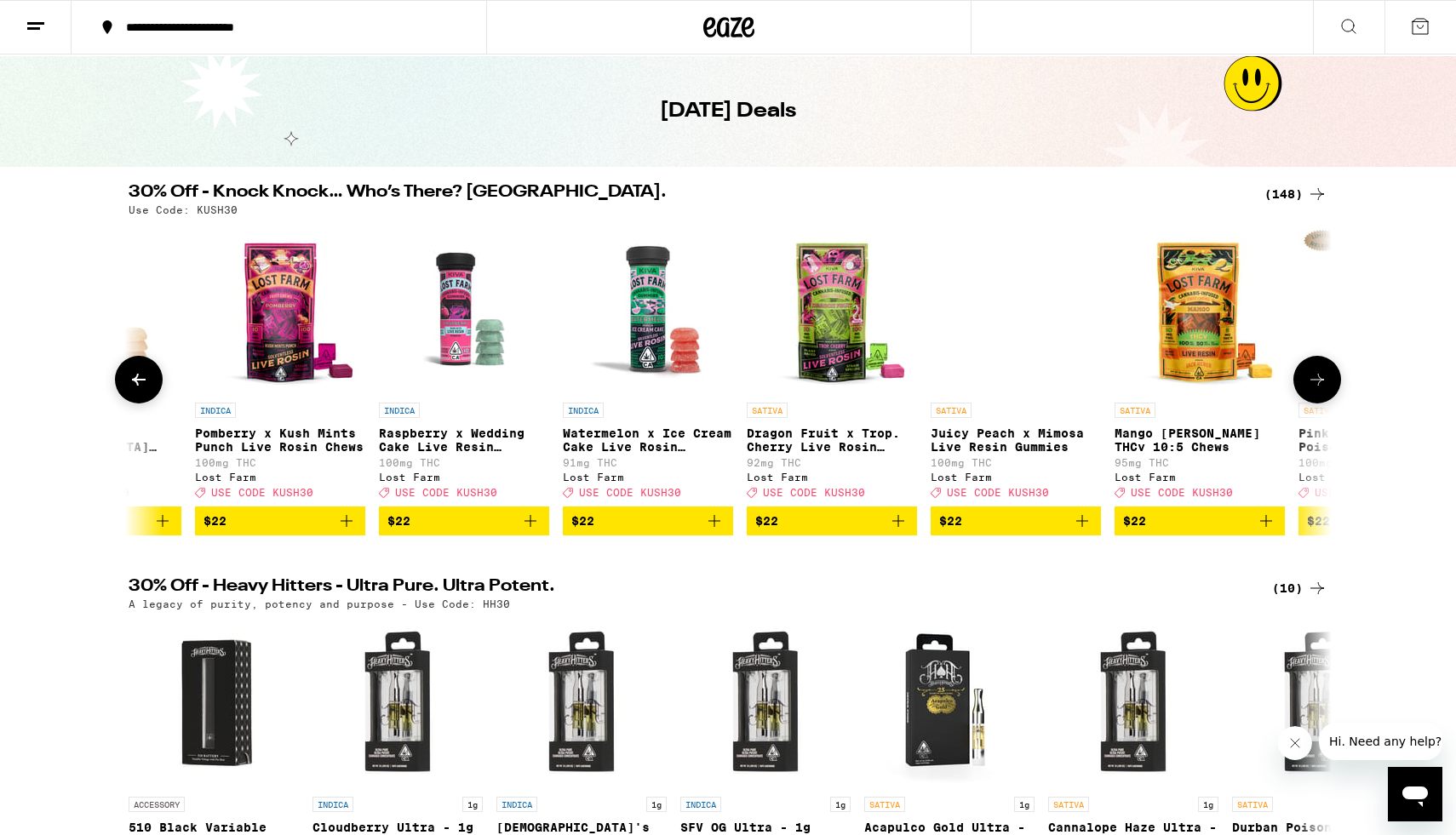
click at [1318, 389] on icon at bounding box center [1318, 379] width 21 height 21
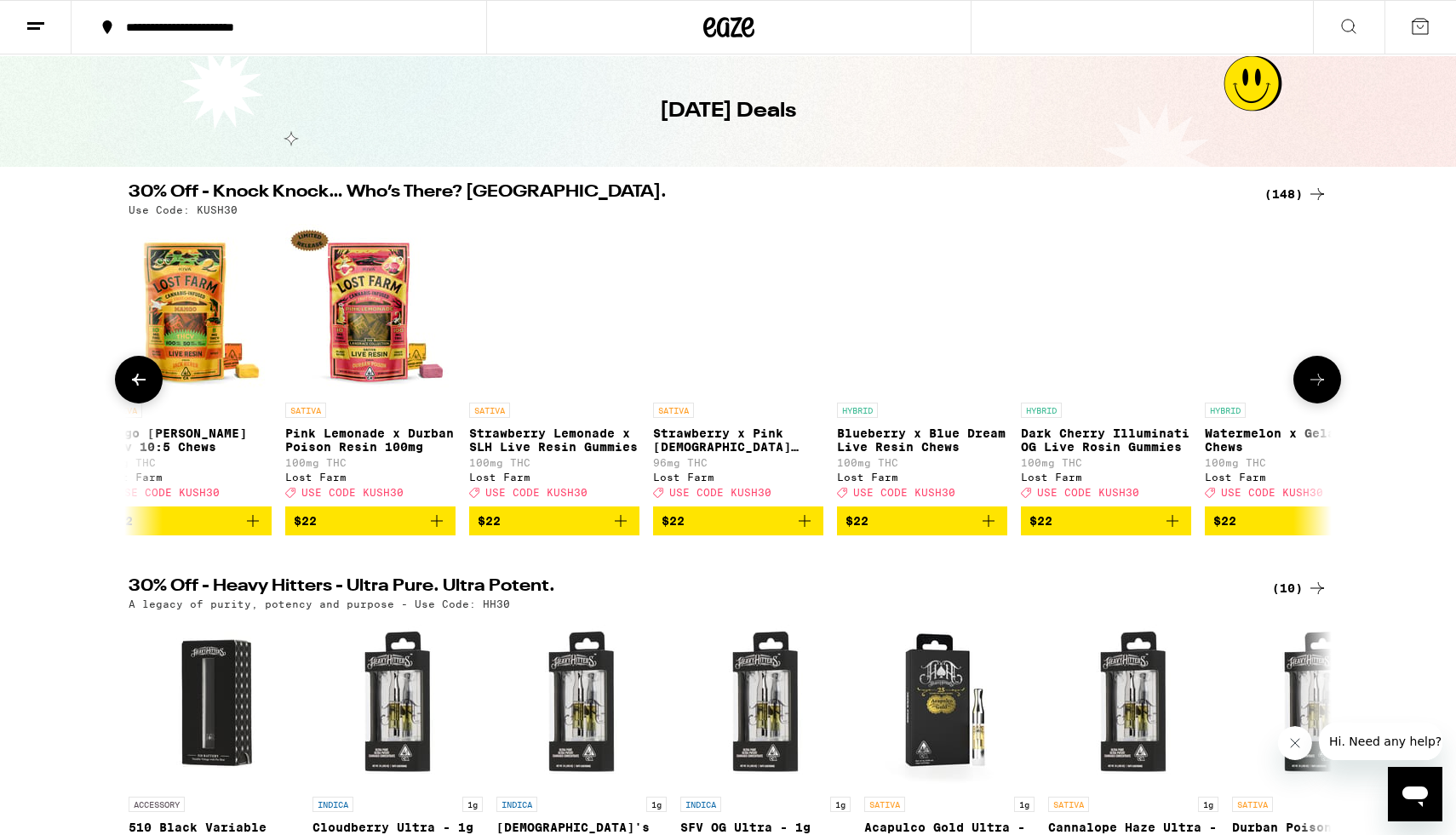
click at [1318, 389] on icon at bounding box center [1318, 379] width 21 height 21
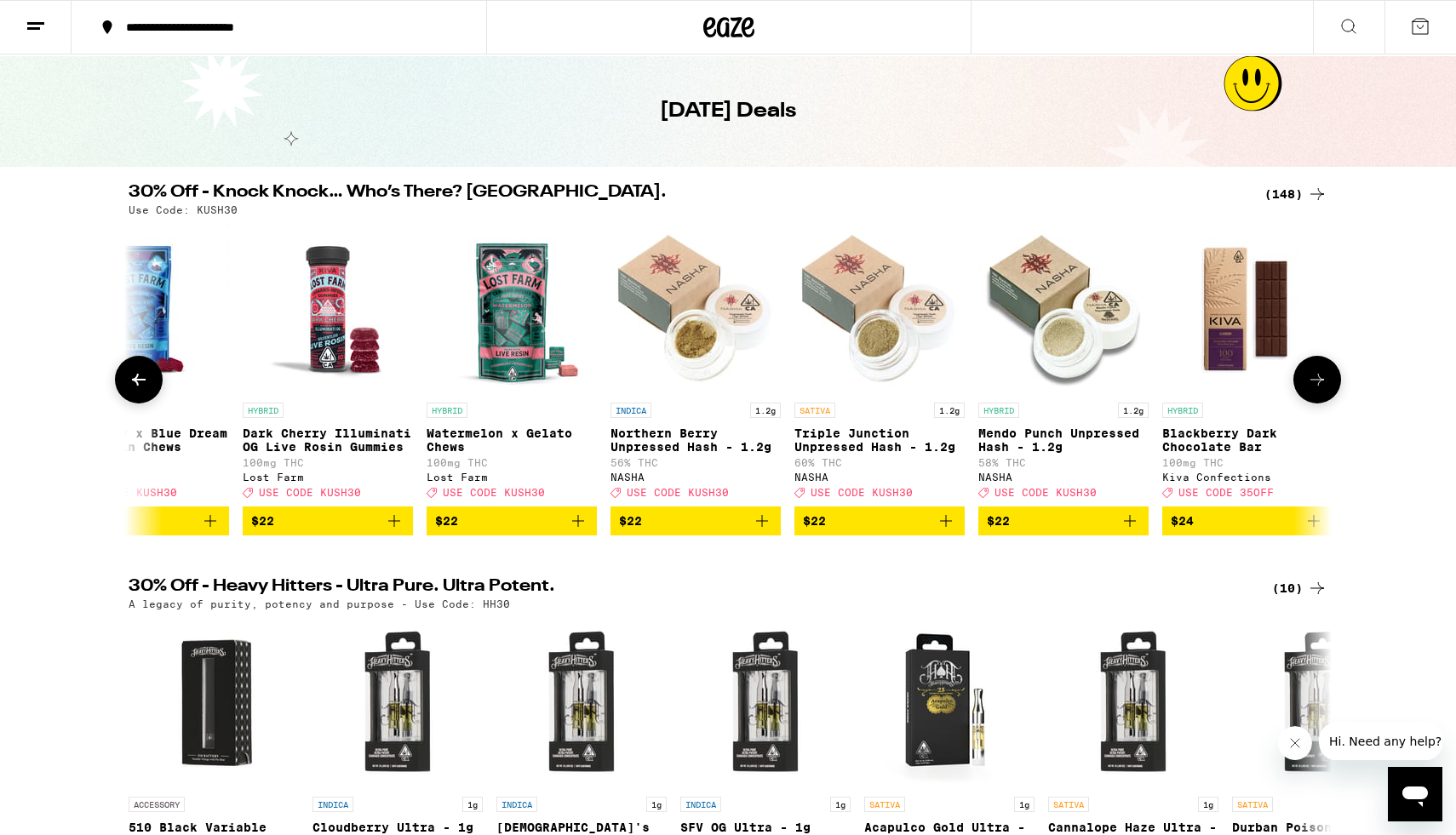
scroll to position [0, 17228]
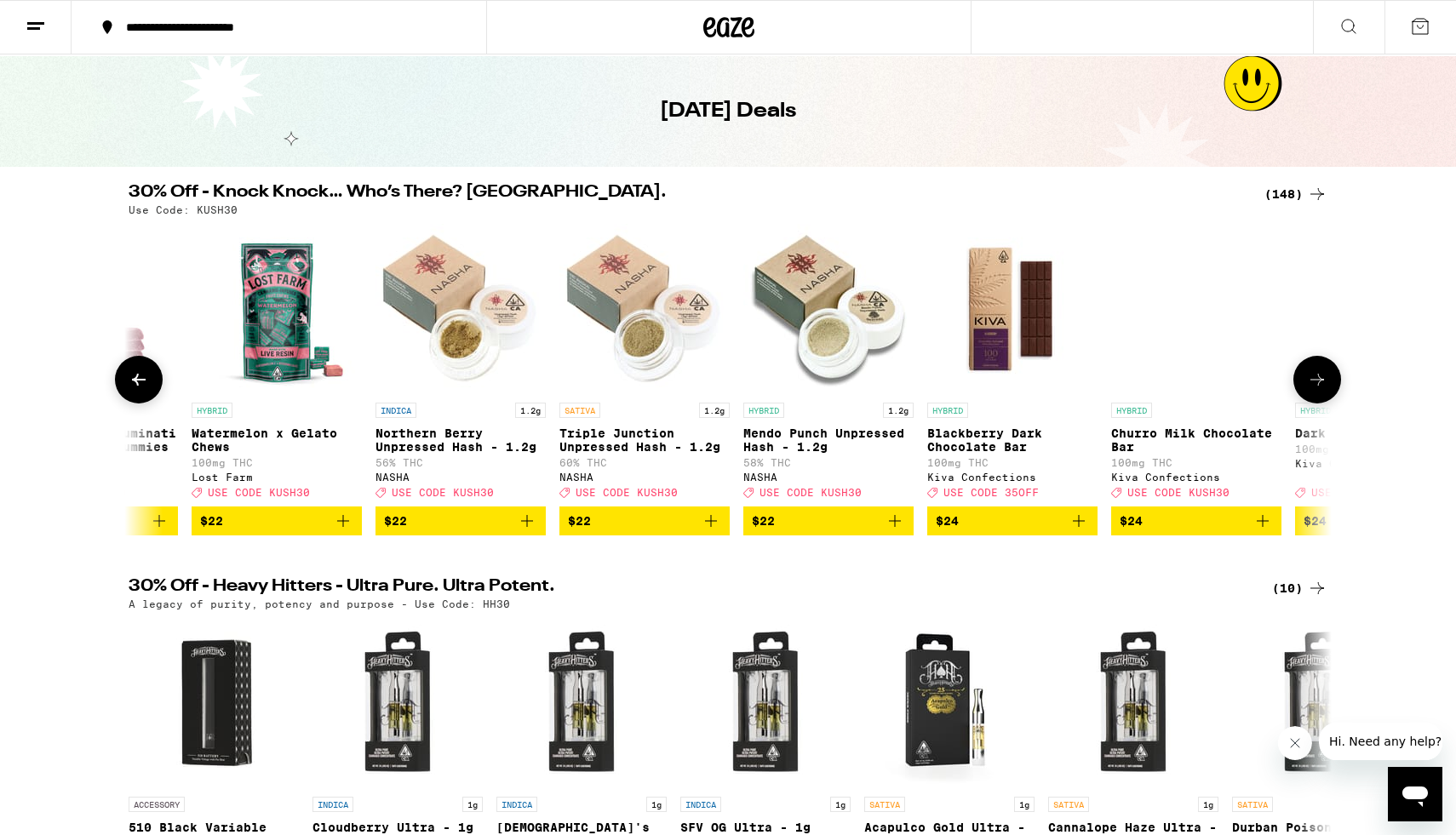
click at [1318, 389] on icon at bounding box center [1318, 379] width 21 height 21
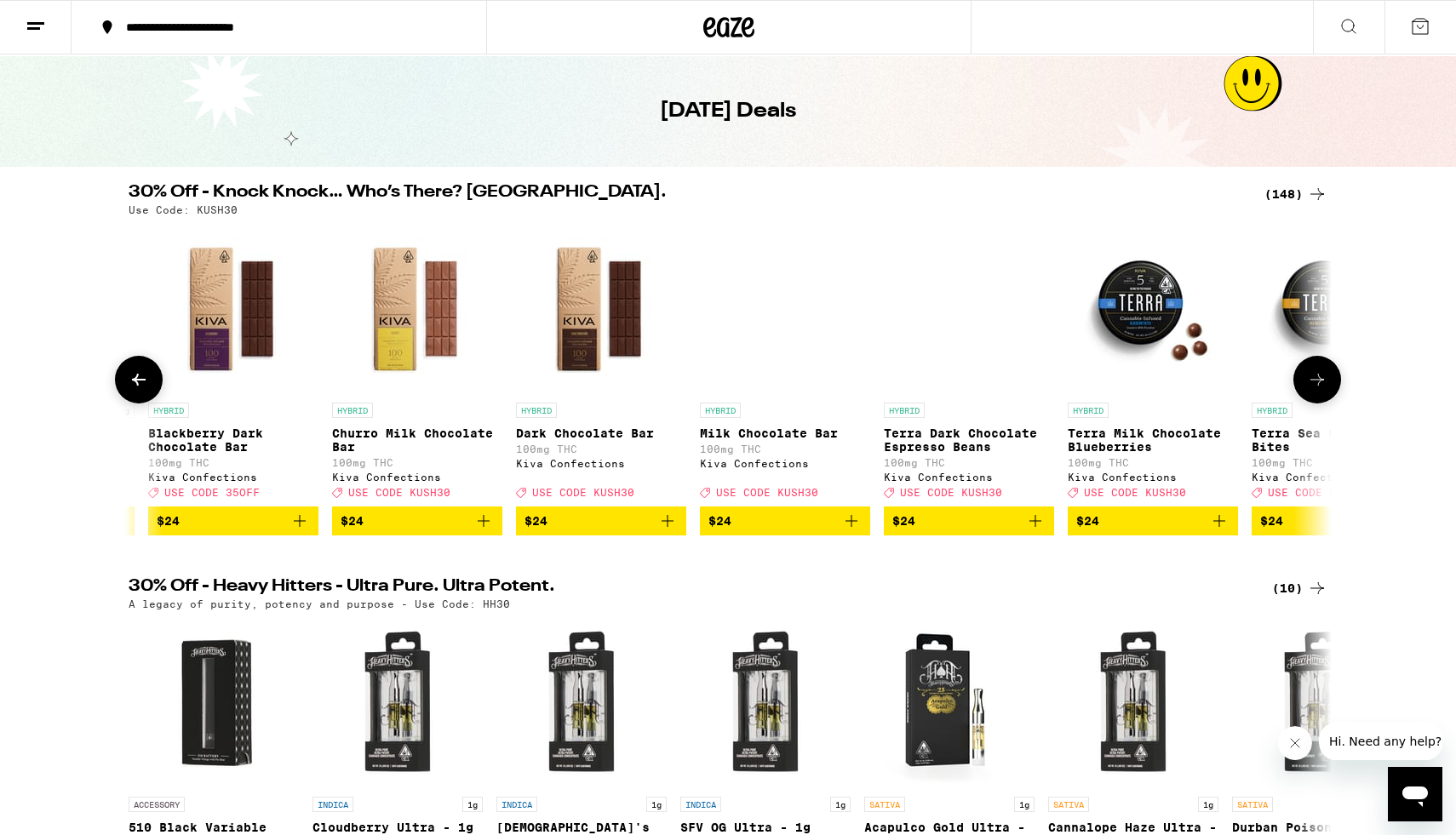
scroll to position [0, 18241]
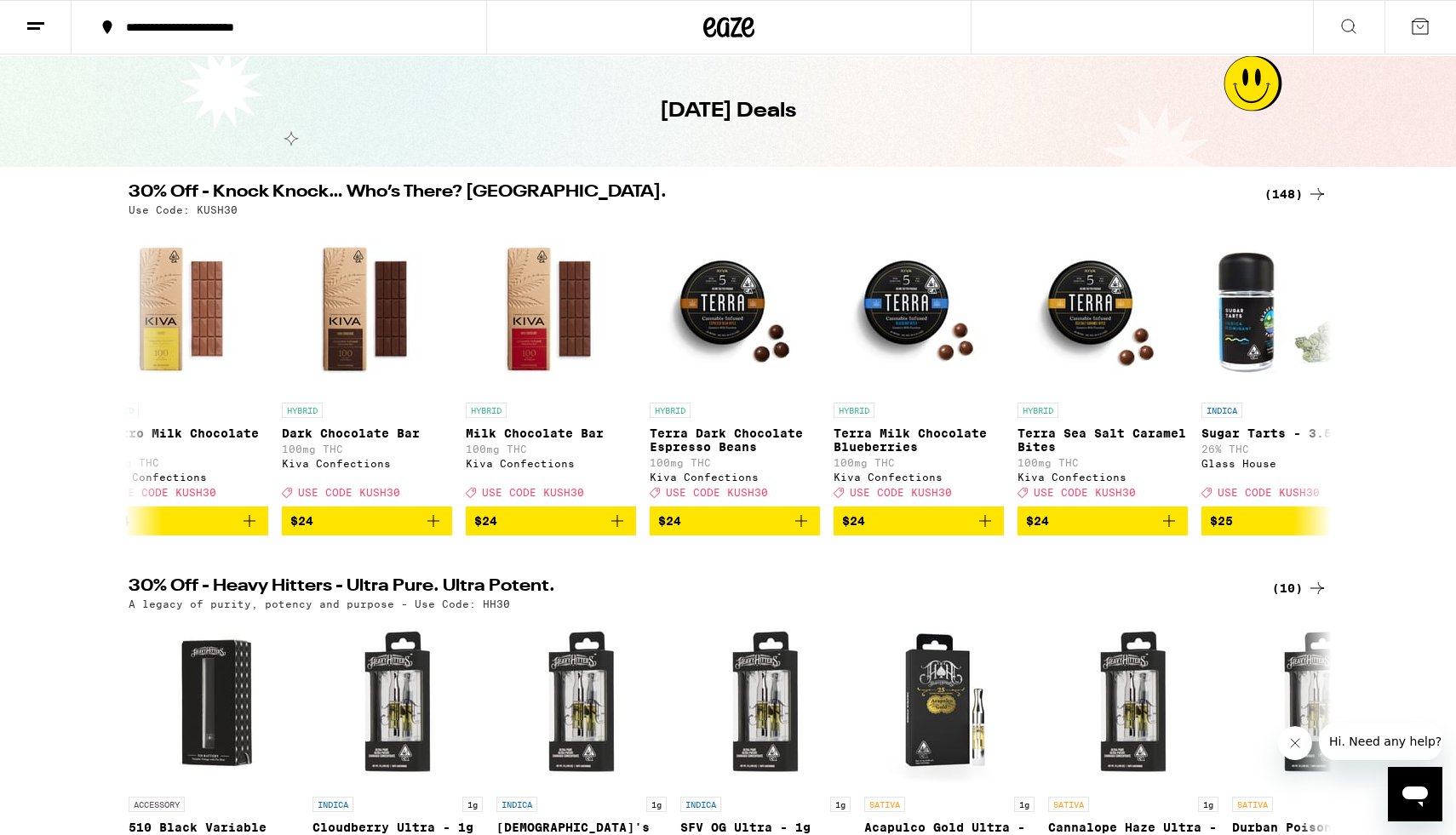
click at [33, 30] on icon at bounding box center [36, 26] width 21 height 21
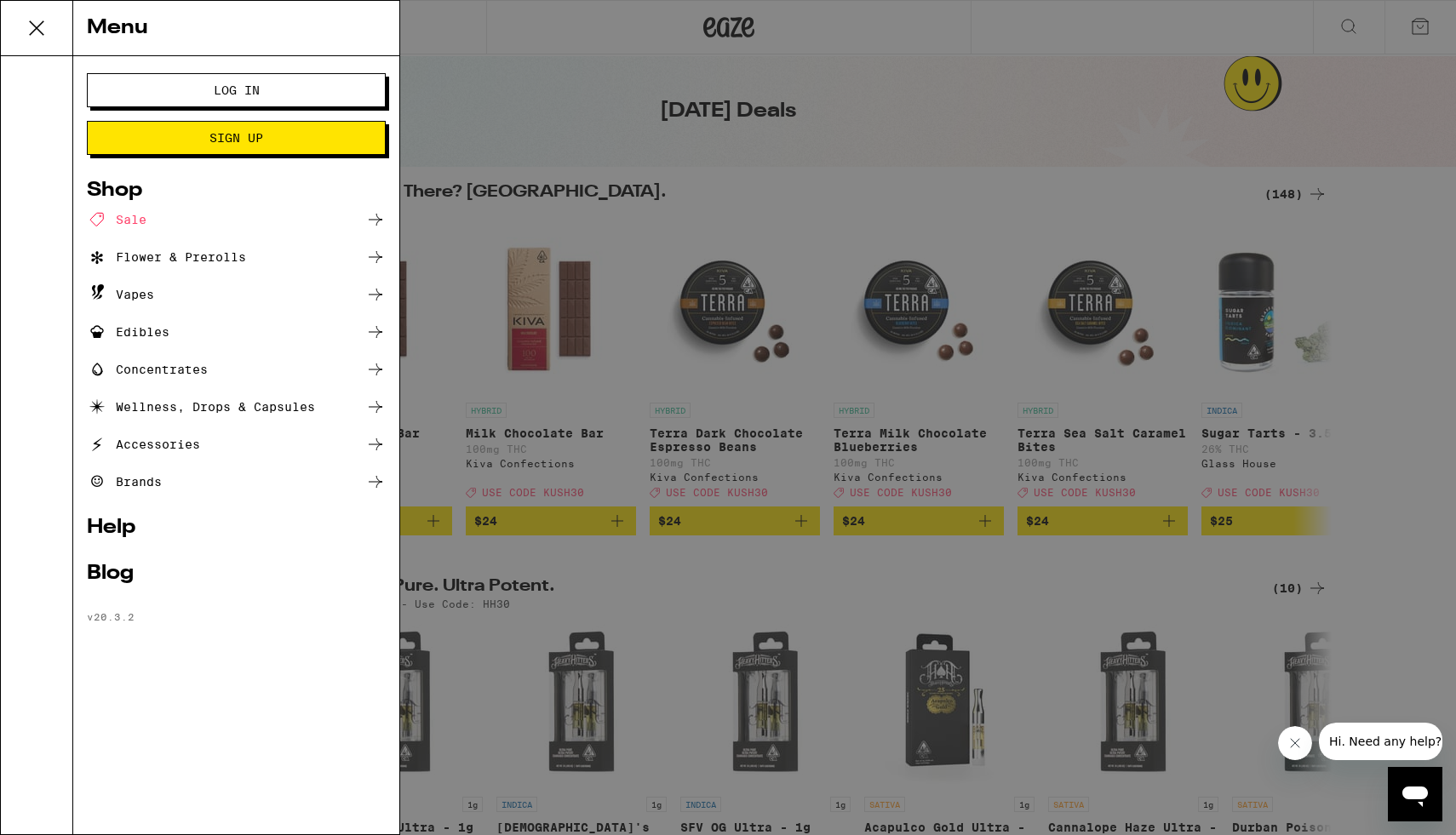
click at [249, 290] on div "Vapes" at bounding box center [236, 294] width 299 height 21
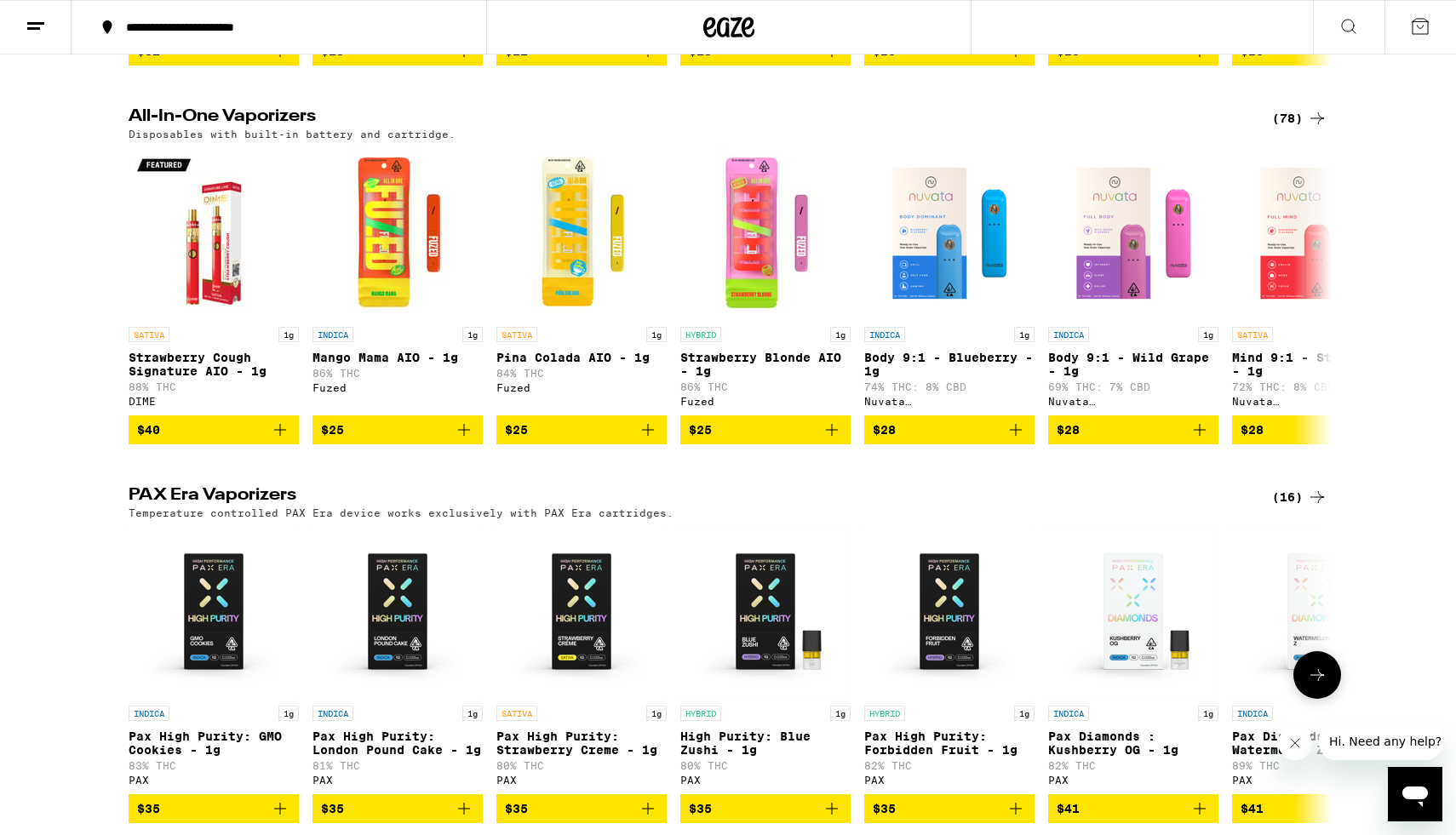
scroll to position [878, 0]
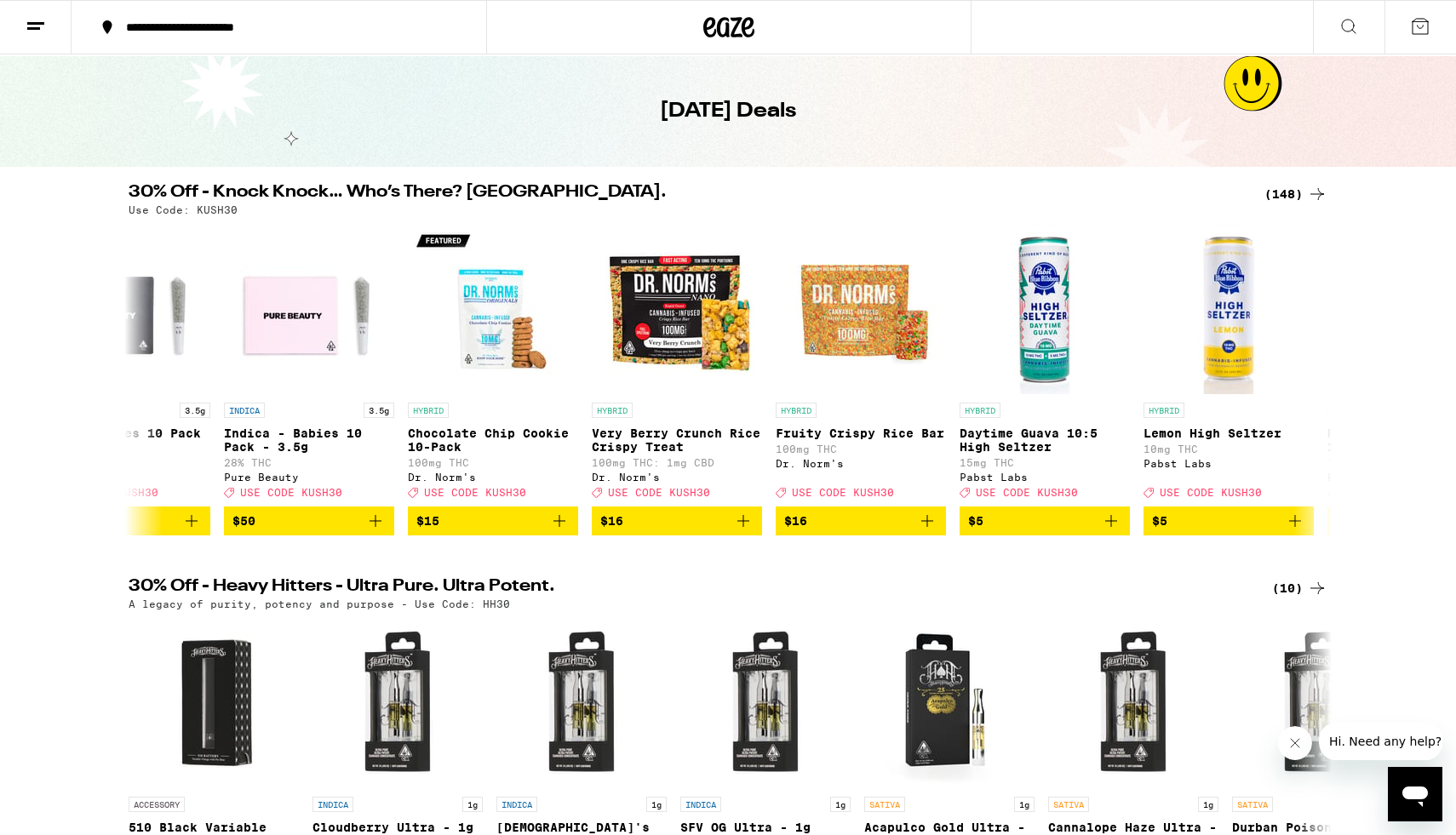
scroll to position [0, 1444]
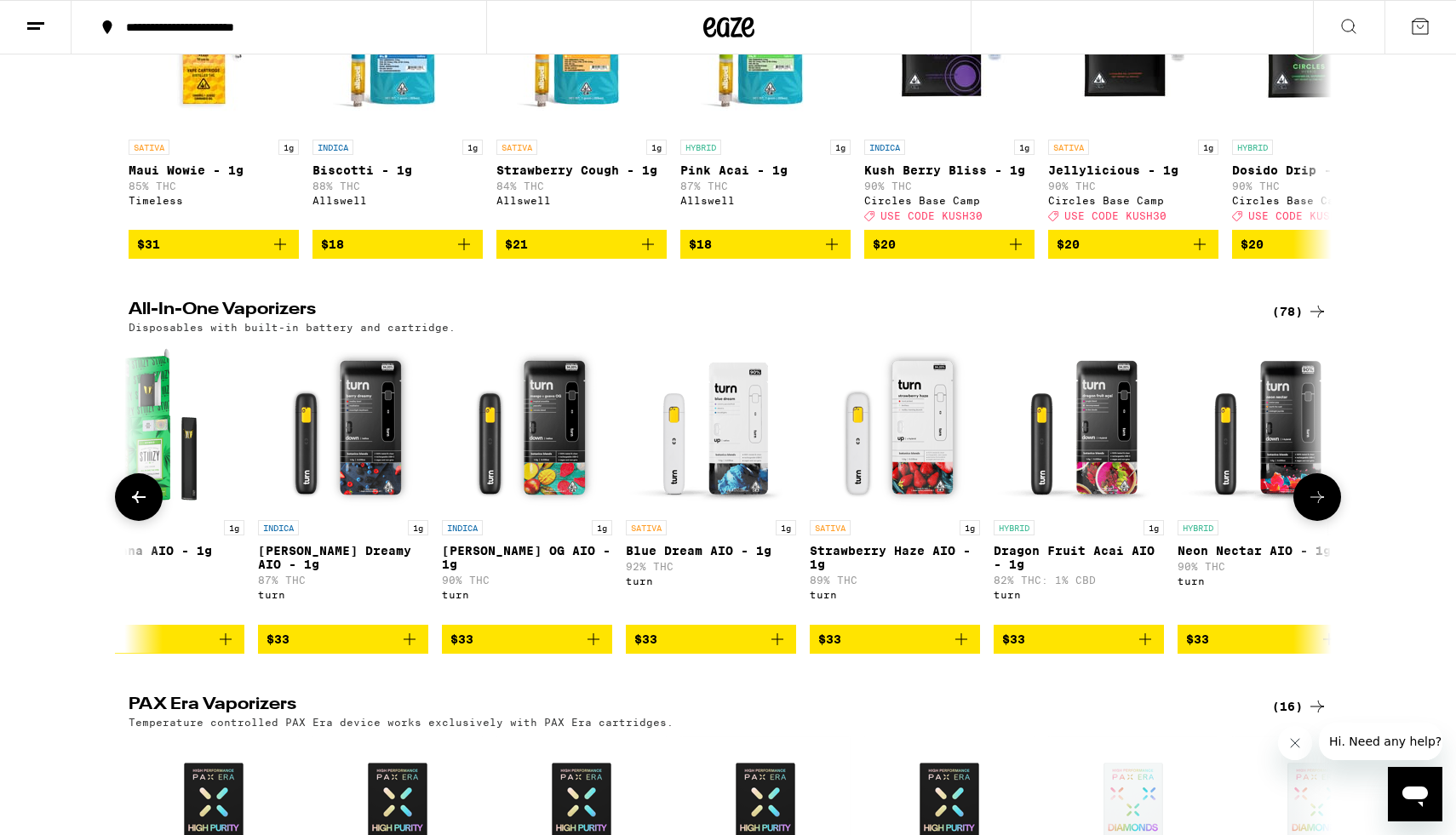
scroll to position [0, 10016]
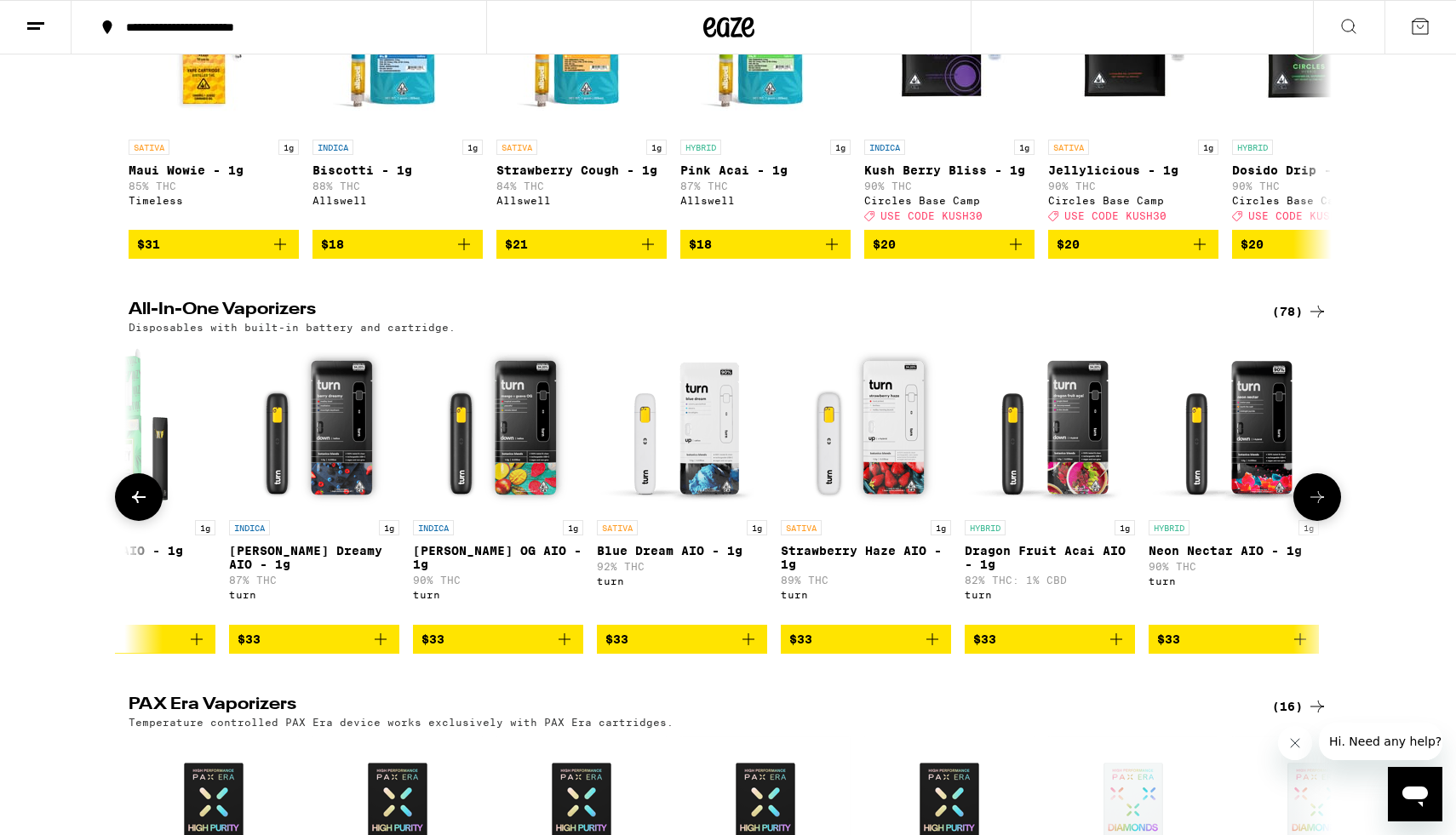
click at [741, 649] on icon "Add to bag" at bounding box center [749, 639] width 21 height 21
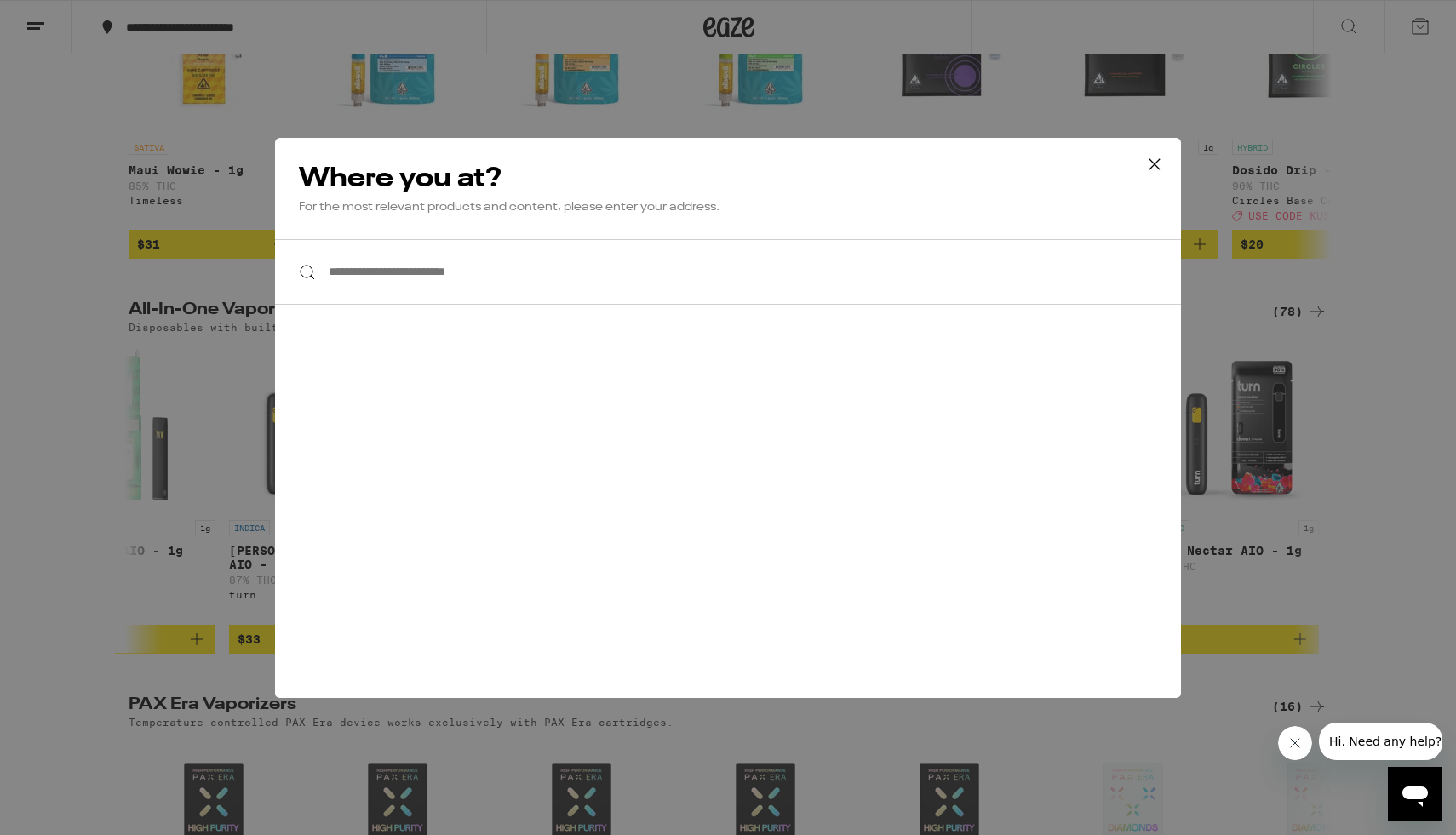
click at [1160, 148] on button at bounding box center [1154, 165] width 52 height 54
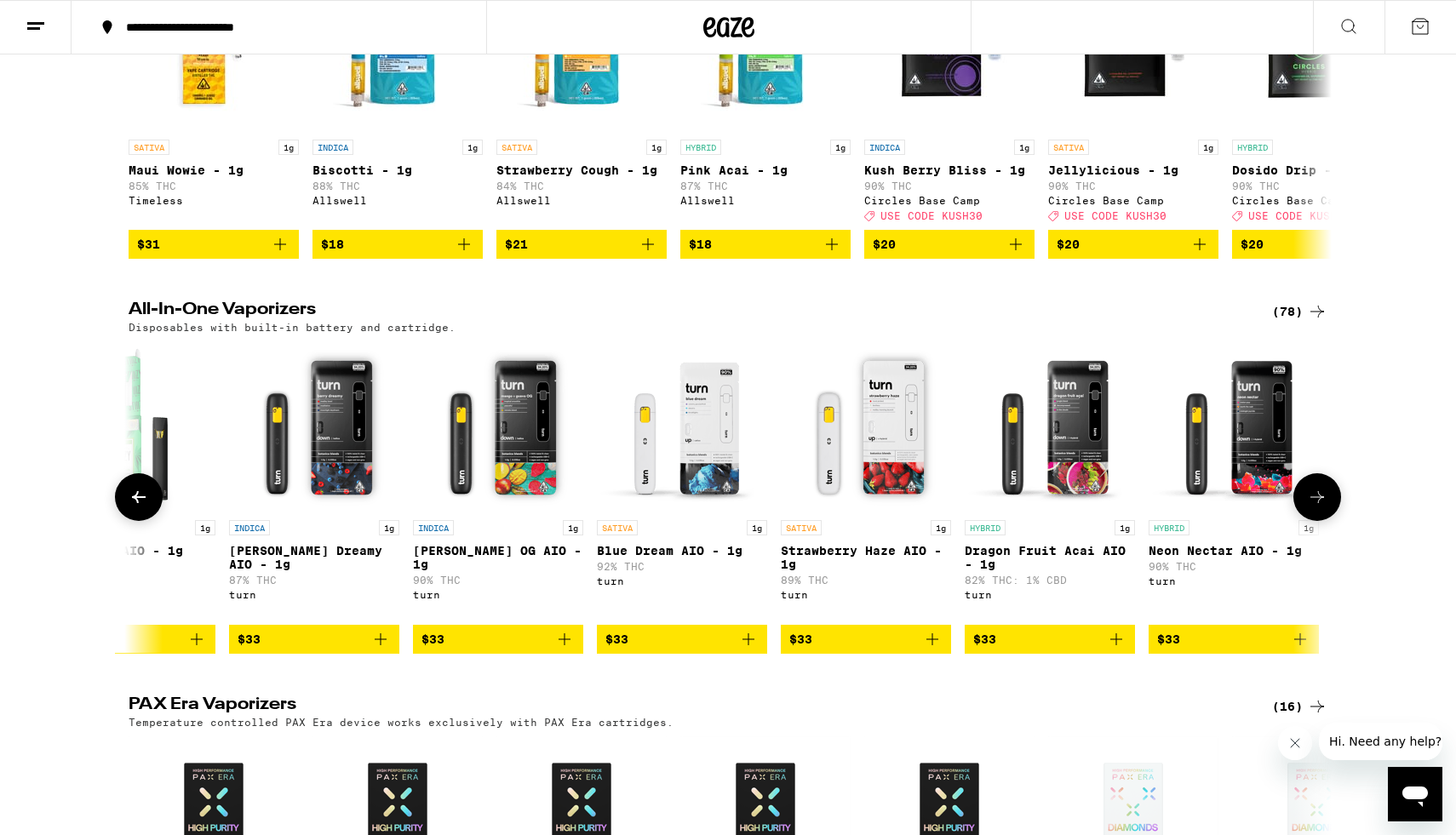
click at [615, 646] on span "$33" at bounding box center [617, 639] width 23 height 14
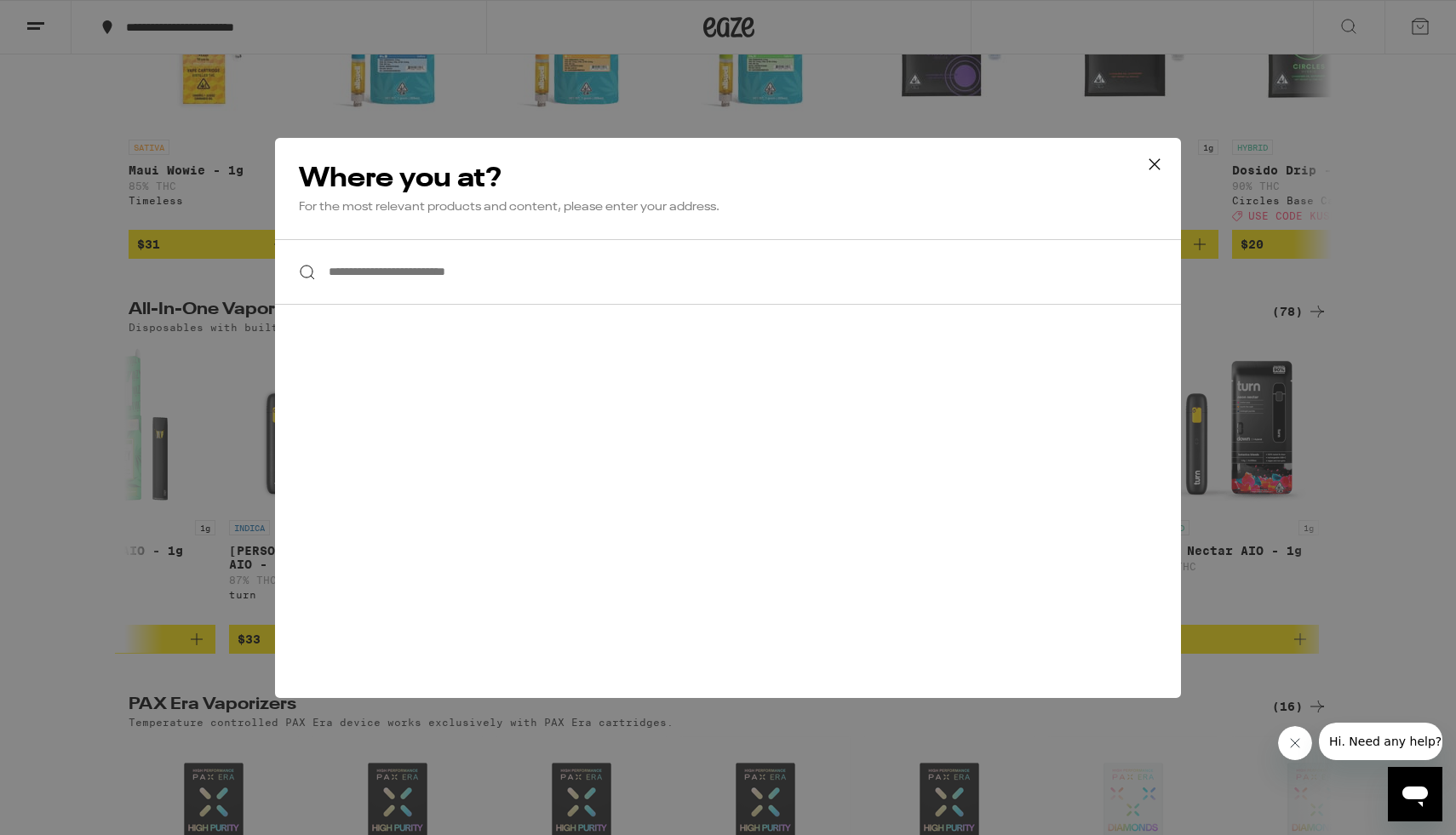
click at [649, 281] on input "**********" at bounding box center [728, 272] width 906 height 65
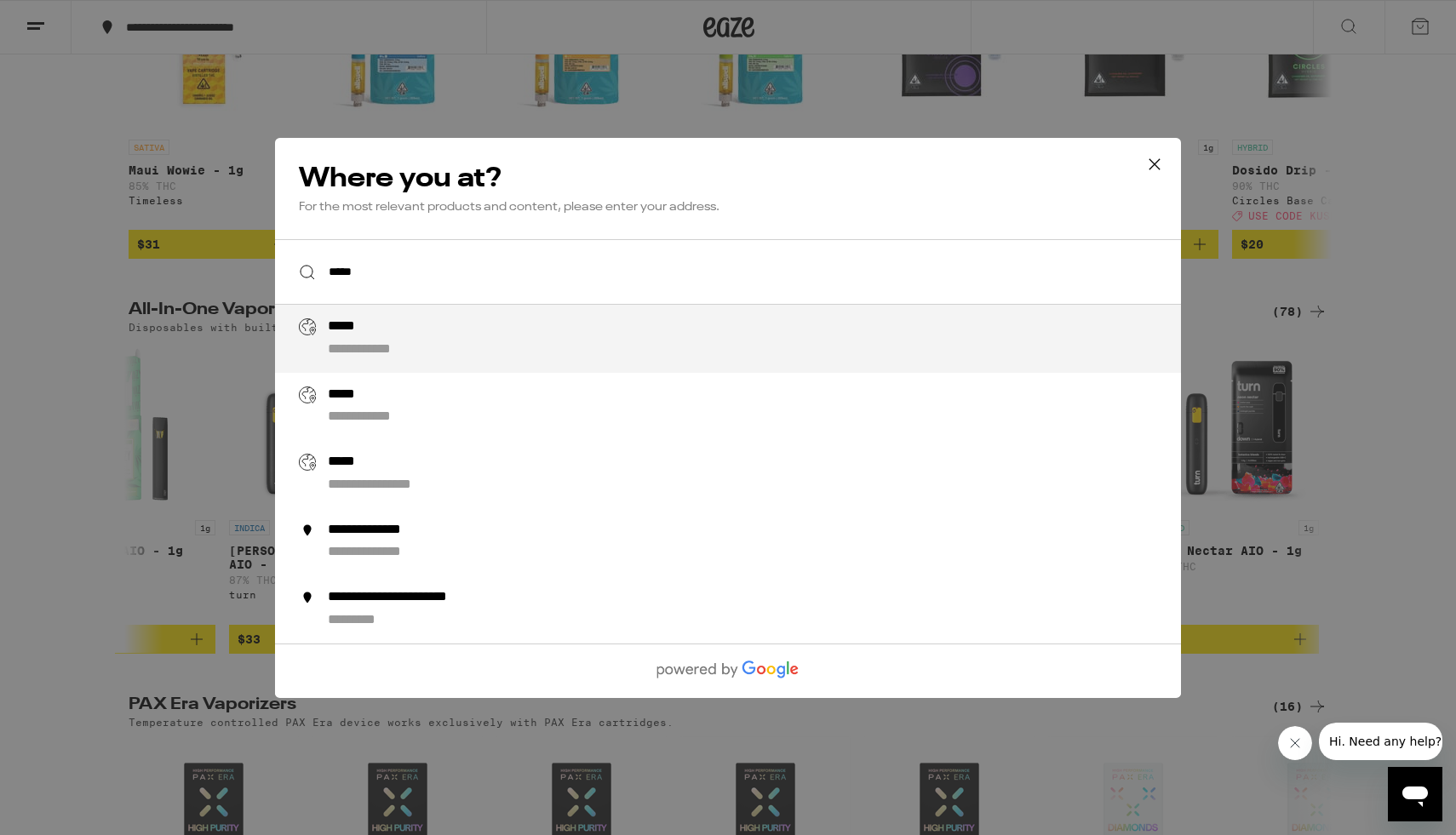
click at [429, 350] on div "**********" at bounding box center [380, 348] width 106 height 18
type input "**********"
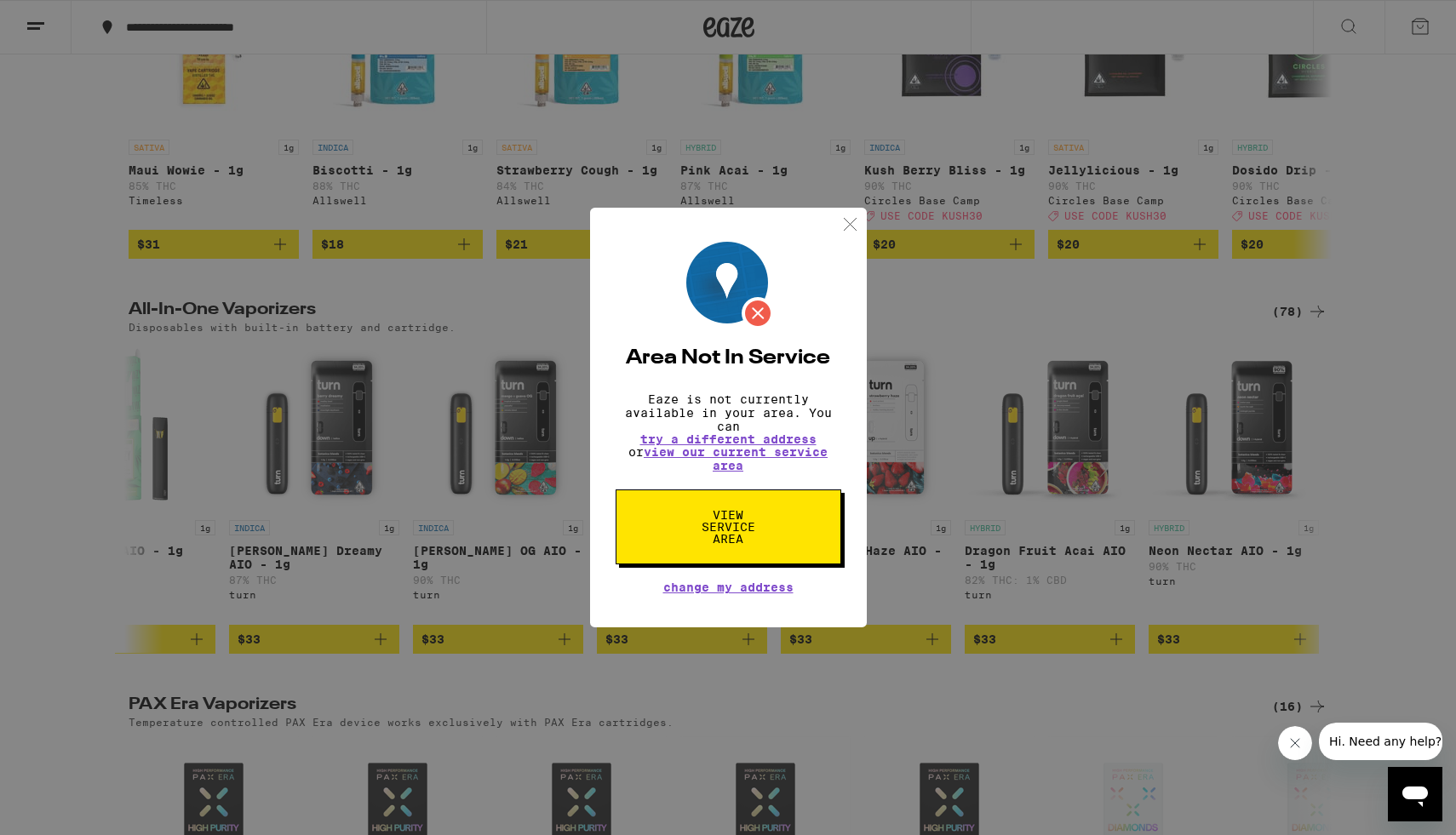
click at [838, 230] on div "Area Not In Service Eaze is not currently available in your area. You can try a…" at bounding box center [728, 418] width 277 height 420
click at [854, 214] on img at bounding box center [849, 224] width 21 height 21
